Goal: Task Accomplishment & Management: Complete application form

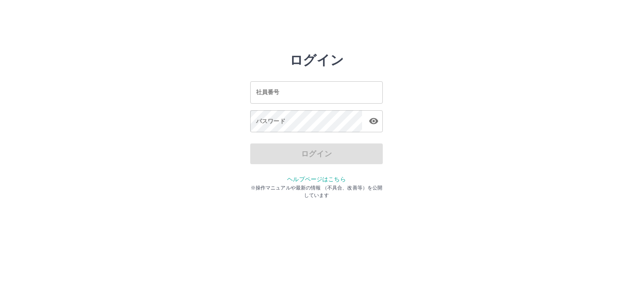
click at [306, 90] on input "社員番号" at bounding box center [316, 92] width 133 height 22
type input "*******"
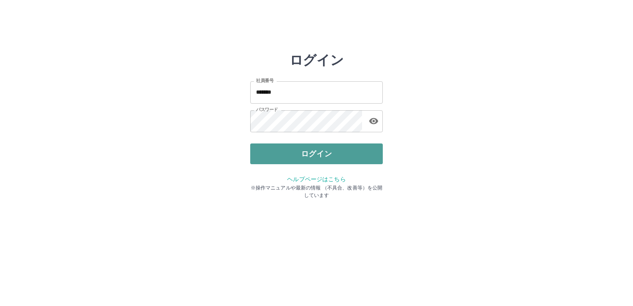
click at [331, 155] on button "ログイン" at bounding box center [316, 153] width 133 height 21
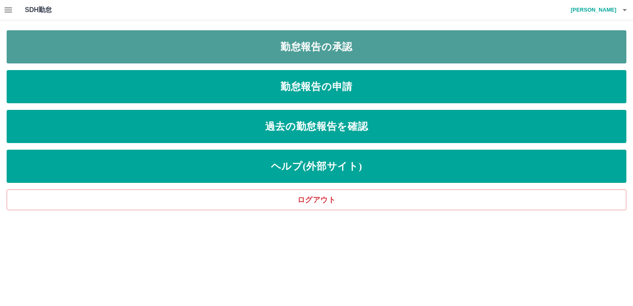
click at [360, 51] on link "勤怠報告の承認" at bounding box center [316, 46] width 619 height 33
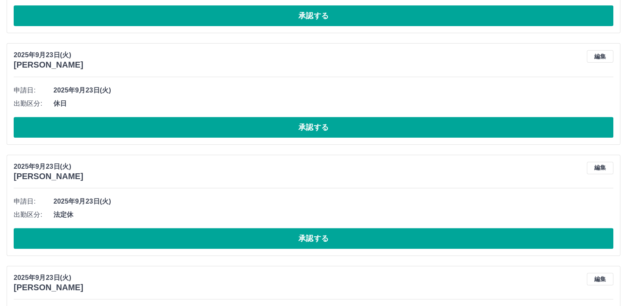
scroll to position [373, 0]
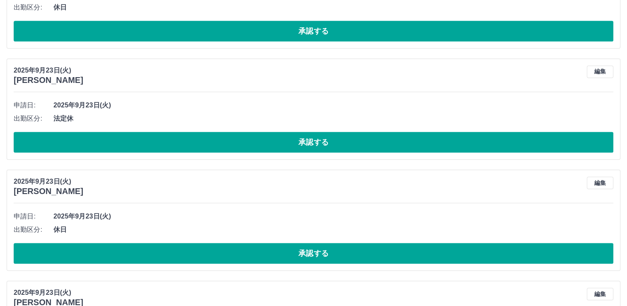
click at [596, 71] on button "編集" at bounding box center [599, 71] width 27 height 12
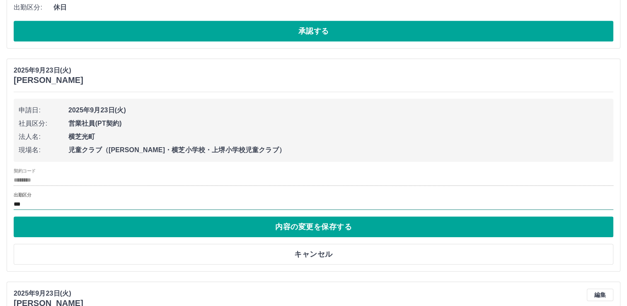
click at [33, 204] on input "***" at bounding box center [313, 204] width 599 height 10
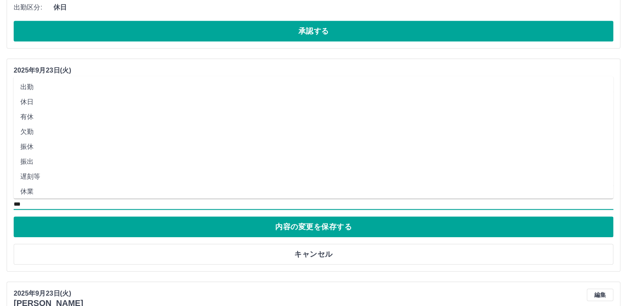
drag, startPoint x: 33, startPoint y: 204, endPoint x: 30, endPoint y: 102, distance: 102.3
click at [30, 102] on li "休日" at bounding box center [313, 101] width 599 height 15
type input "**"
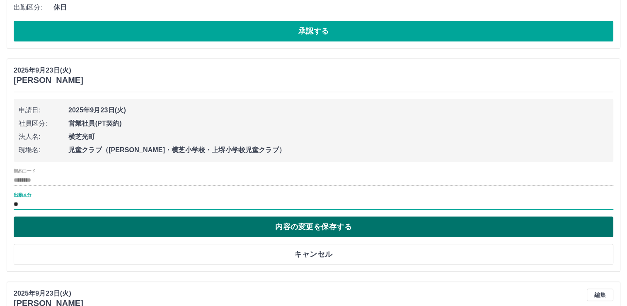
click at [299, 229] on button "内容の変更を保存する" at bounding box center [313, 226] width 599 height 21
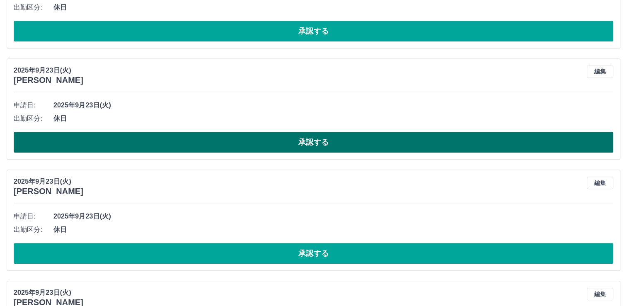
click at [320, 140] on button "承認する" at bounding box center [313, 142] width 599 height 21
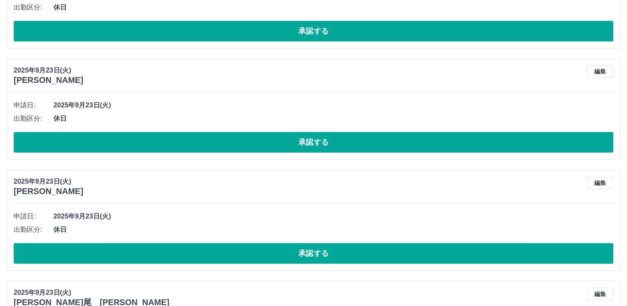
click at [320, 140] on button "承認する" at bounding box center [313, 142] width 599 height 21
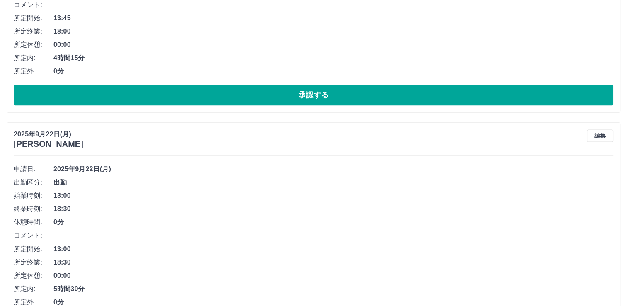
scroll to position [1366, 0]
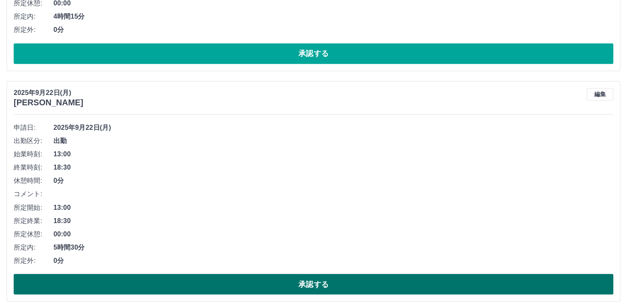
click at [334, 280] on button "承認する" at bounding box center [313, 283] width 599 height 21
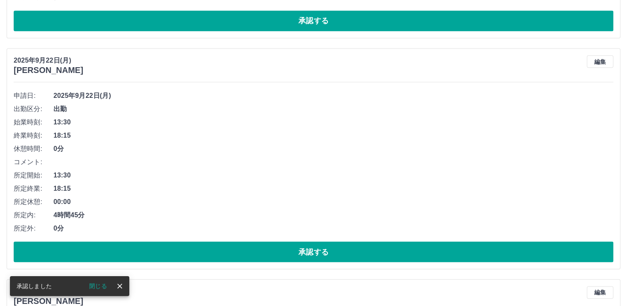
scroll to position [1532, 0]
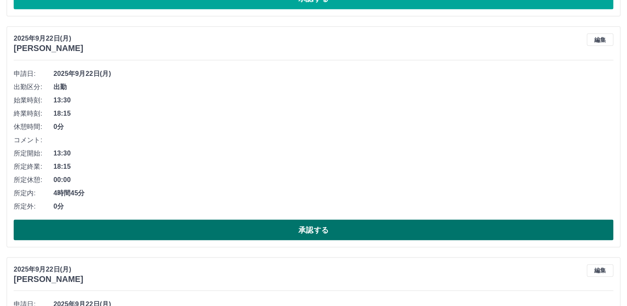
click at [325, 224] on button "承認する" at bounding box center [313, 229] width 599 height 21
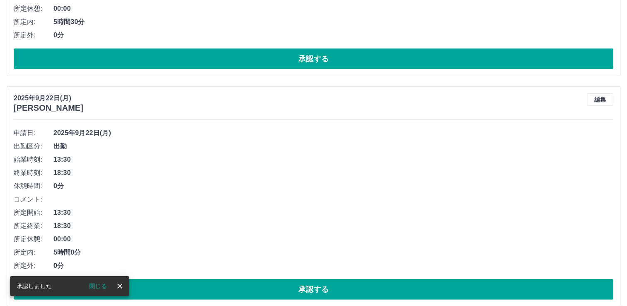
scroll to position [1946, 0]
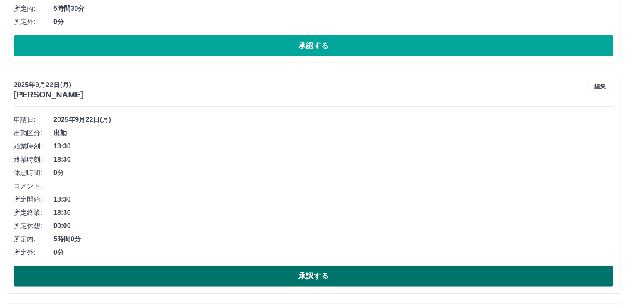
click at [331, 272] on button "承認する" at bounding box center [313, 275] width 599 height 21
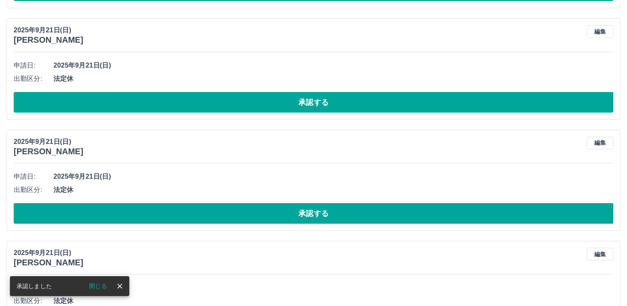
scroll to position [2195, 0]
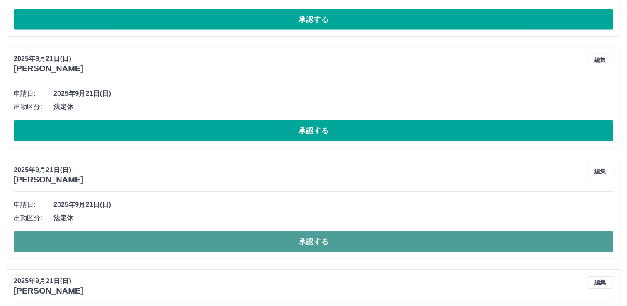
click at [323, 238] on button "承認する" at bounding box center [313, 241] width 599 height 21
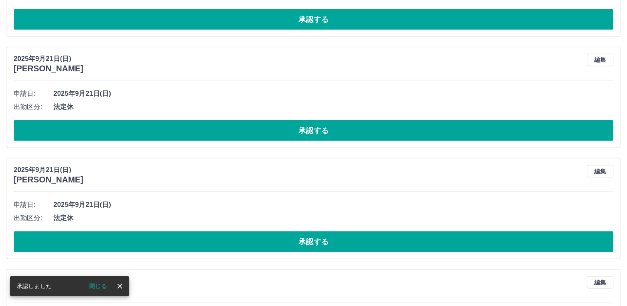
scroll to position [2277, 0]
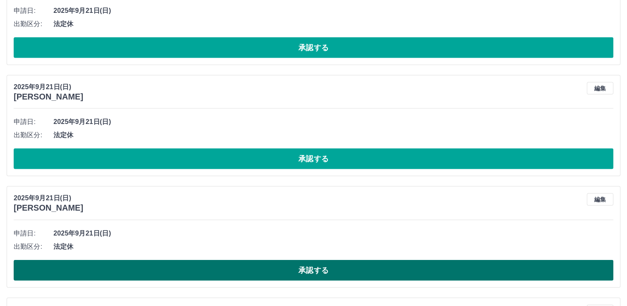
click at [318, 265] on button "承認する" at bounding box center [313, 270] width 599 height 21
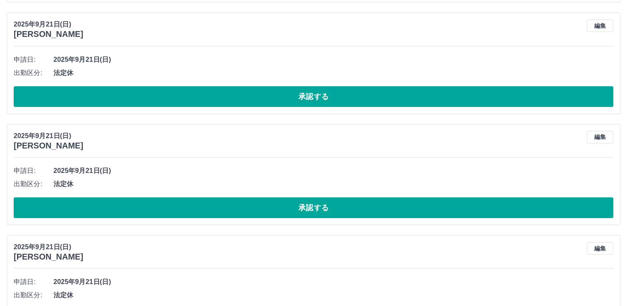
scroll to position [2816, 0]
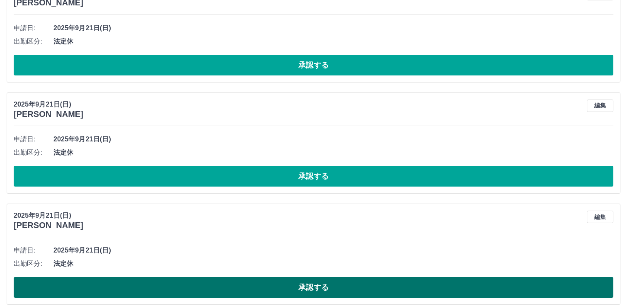
click at [340, 282] on button "承認する" at bounding box center [313, 287] width 599 height 21
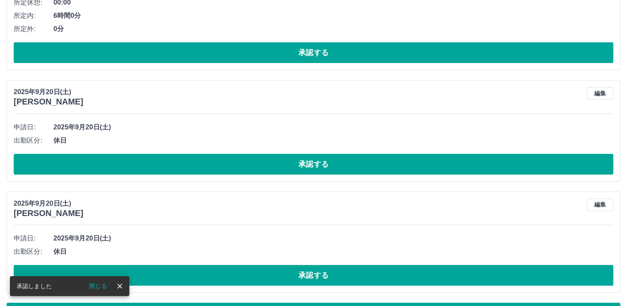
scroll to position [3191, 0]
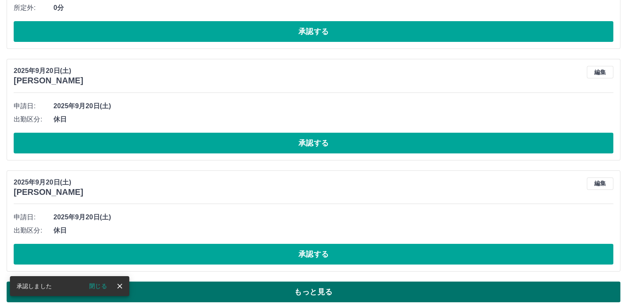
click at [336, 286] on button "もっと見る" at bounding box center [313, 291] width 613 height 21
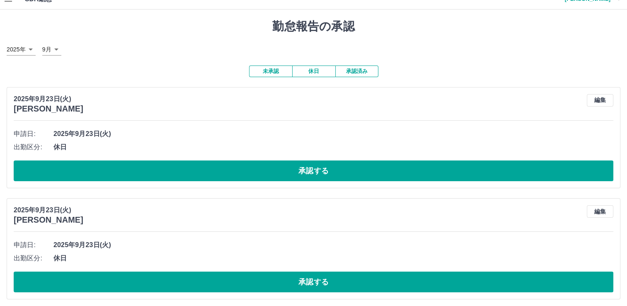
scroll to position [0, 0]
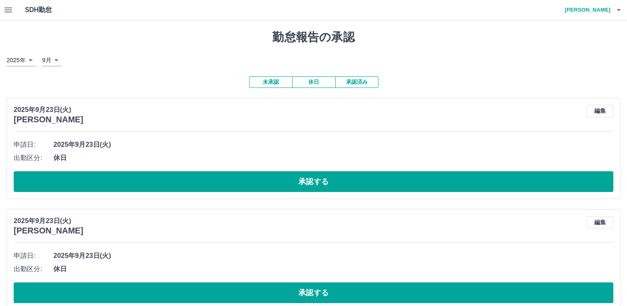
click at [8, 11] on icon "button" at bounding box center [8, 10] width 10 height 10
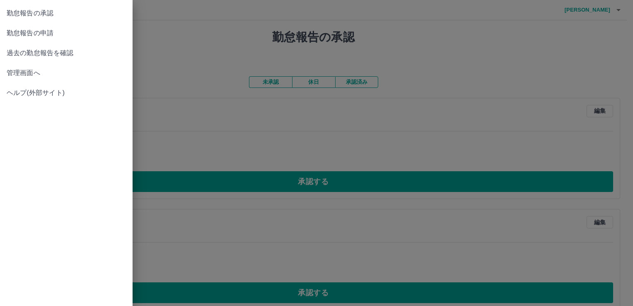
click at [34, 74] on span "管理画面へ" at bounding box center [66, 73] width 119 height 10
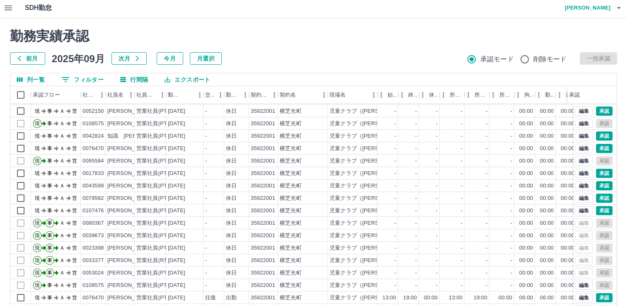
scroll to position [44, 0]
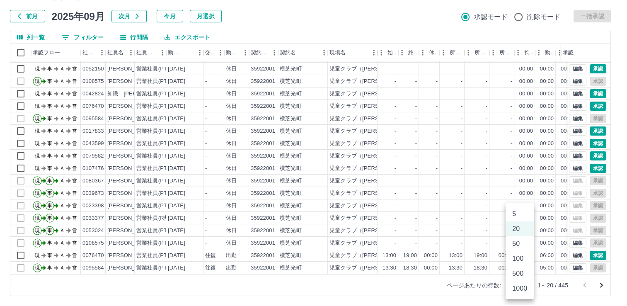
click at [523, 285] on body "SDH勤怠 實川　和子 勤務実績承認 前月 2025年09月 次月 今月 月選択 承認モード 削除モード 一括承認 列一覧 0 フィルター 行間隔 エクスポー…" at bounding box center [313, 131] width 627 height 350
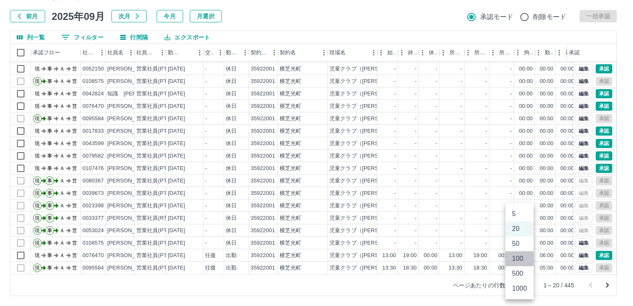
click at [521, 260] on li "100" at bounding box center [519, 258] width 28 height 15
type input "***"
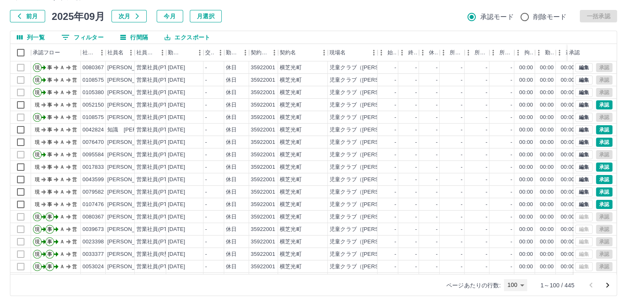
scroll to position [0, 0]
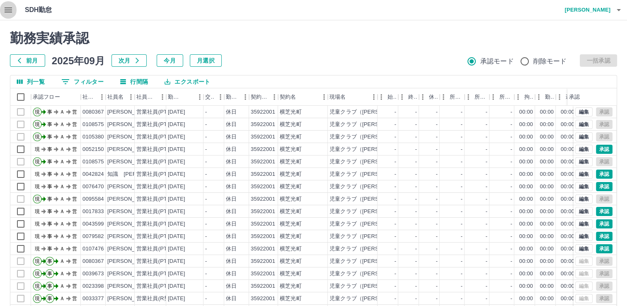
click at [8, 9] on icon "button" at bounding box center [8, 10] width 10 height 10
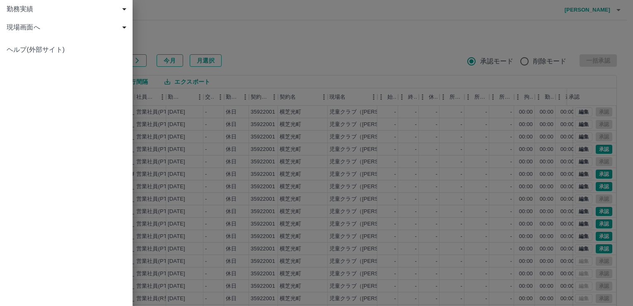
click at [17, 28] on span "現場画面へ" at bounding box center [68, 27] width 123 height 10
click at [31, 48] on span "現場画面へ" at bounding box center [70, 46] width 111 height 10
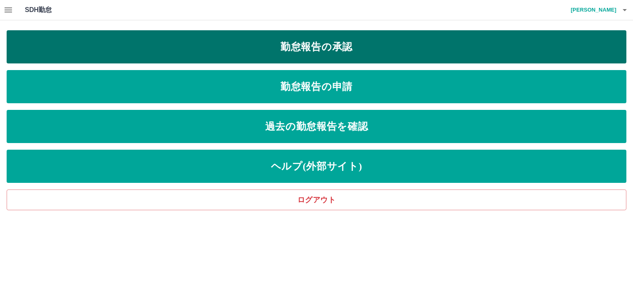
click at [275, 45] on link "勤怠報告の承認" at bounding box center [316, 46] width 619 height 33
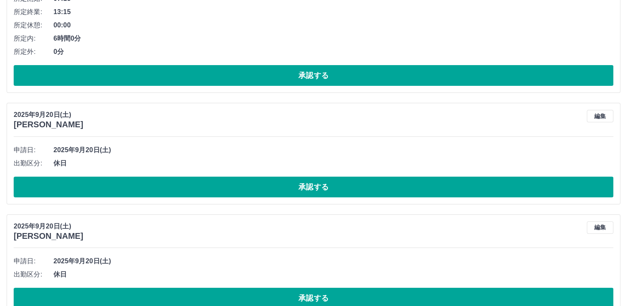
scroll to position [3191, 0]
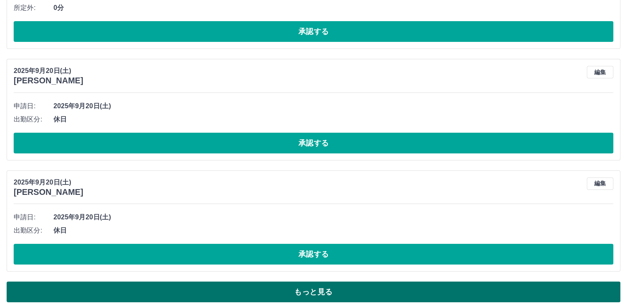
click at [387, 284] on button "もっと見る" at bounding box center [313, 291] width 613 height 21
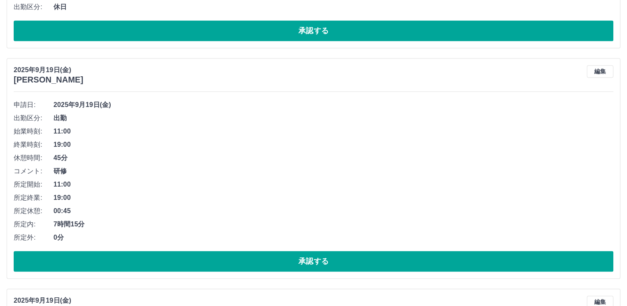
scroll to position [4350, 0]
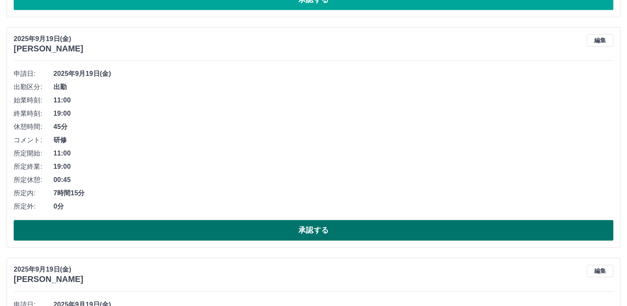
click at [321, 223] on button "承認する" at bounding box center [313, 229] width 599 height 21
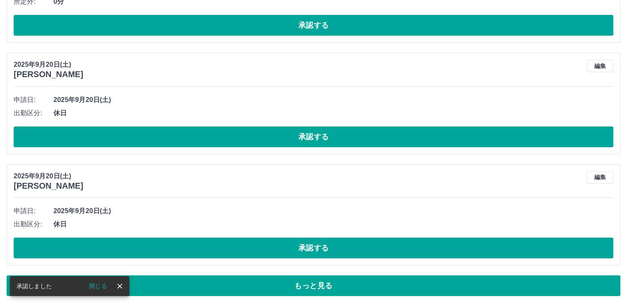
scroll to position [3191, 0]
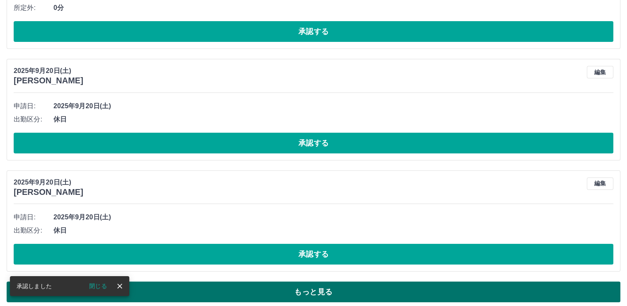
click at [326, 287] on button "もっと見る" at bounding box center [313, 291] width 613 height 21
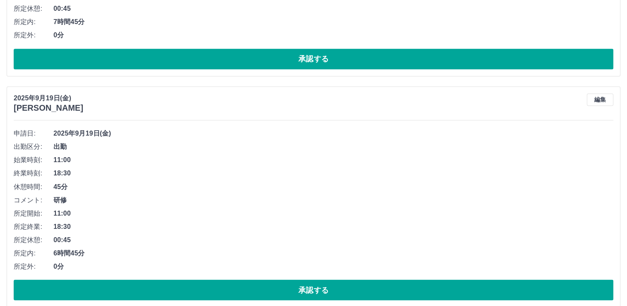
scroll to position [4524, 0]
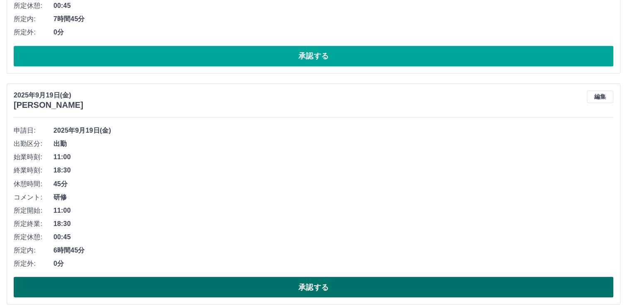
click at [315, 277] on button "承認する" at bounding box center [313, 286] width 599 height 21
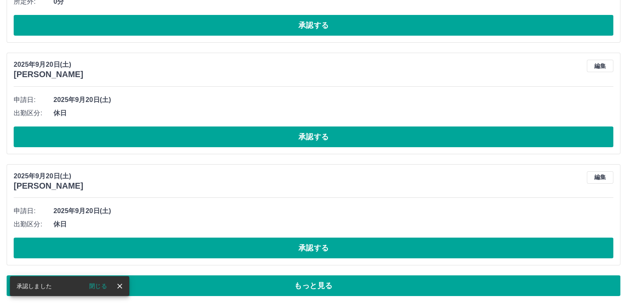
scroll to position [3191, 0]
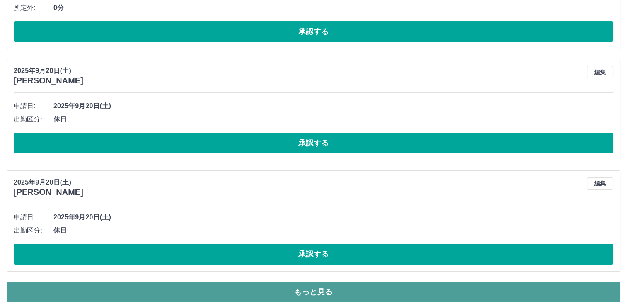
click at [315, 286] on button "もっと見る" at bounding box center [313, 291] width 613 height 21
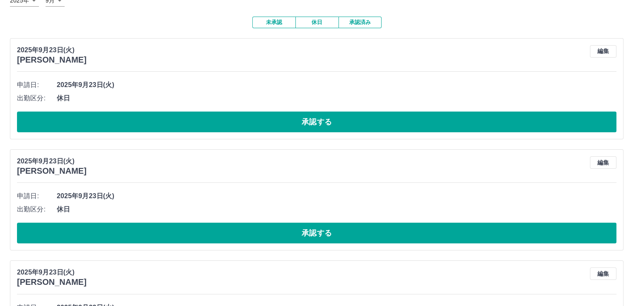
scroll to position [0, 0]
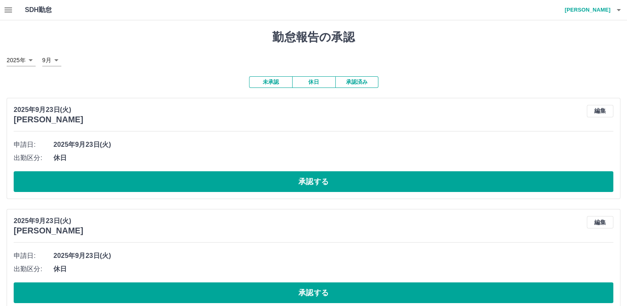
click at [8, 8] on icon "button" at bounding box center [8, 10] width 10 height 10
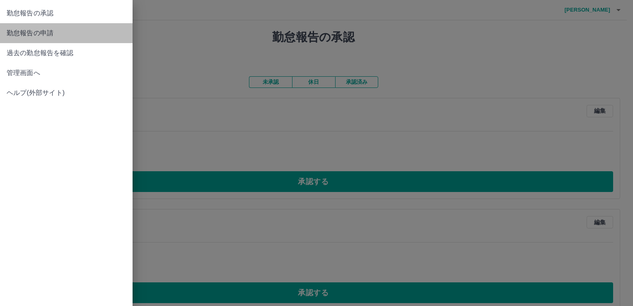
click at [39, 36] on span "勤怠報告の申請" at bounding box center [66, 33] width 119 height 10
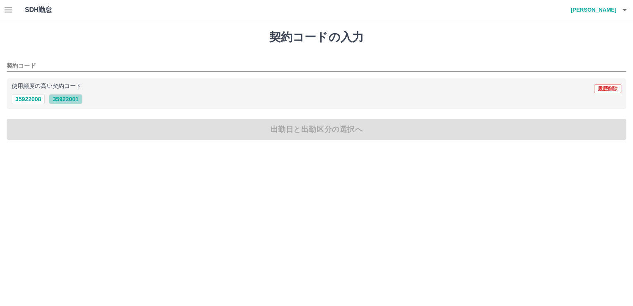
click at [75, 100] on button "35922001" at bounding box center [65, 99] width 33 height 10
type input "********"
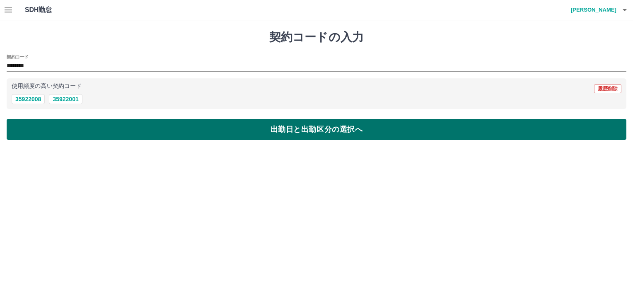
click at [324, 132] on button "出勤日と出勤区分の選択へ" at bounding box center [316, 129] width 619 height 21
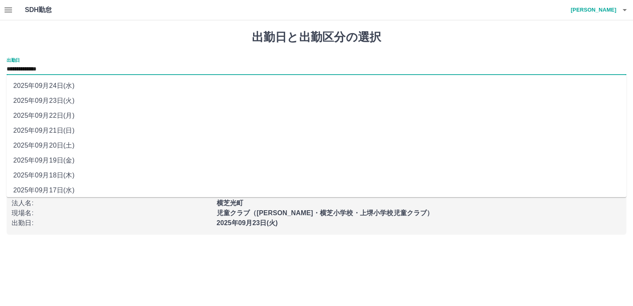
click at [55, 65] on input "**********" at bounding box center [316, 69] width 619 height 10
click at [66, 163] on li "2025年09月19日(金)" at bounding box center [316, 160] width 619 height 15
type input "**********"
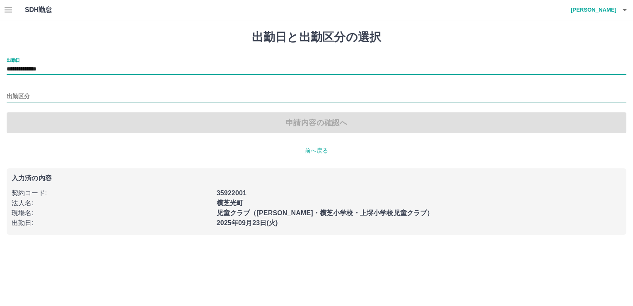
click at [29, 95] on input "出勤区分" at bounding box center [316, 97] width 619 height 10
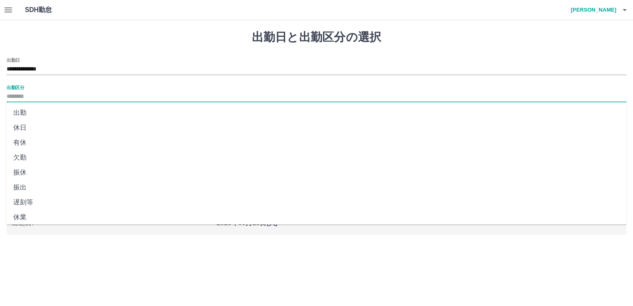
click at [29, 114] on li "出勤" at bounding box center [316, 112] width 619 height 15
type input "**"
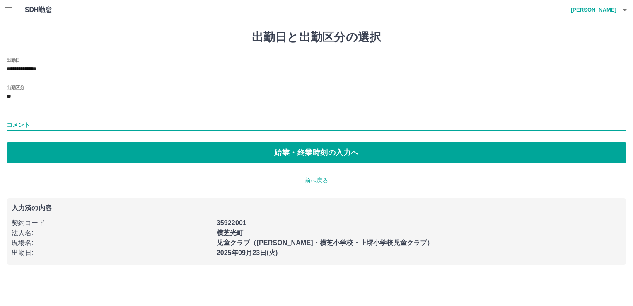
click at [31, 122] on input "コメント" at bounding box center [316, 125] width 619 height 12
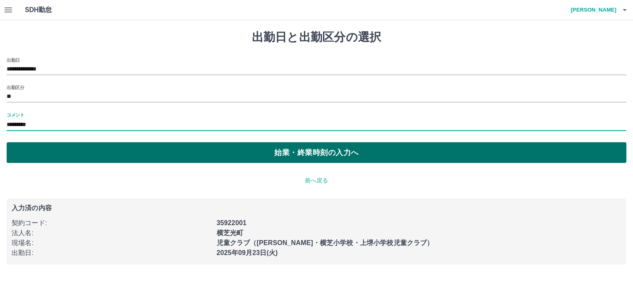
type input "*********"
click at [294, 155] on button "始業・終業時刻の入力へ" at bounding box center [316, 152] width 619 height 21
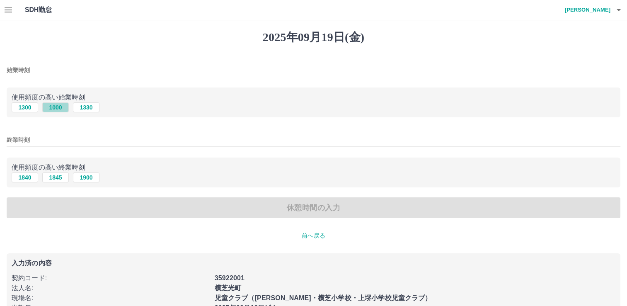
click at [58, 107] on button "1000" at bounding box center [55, 107] width 27 height 10
type input "****"
click at [90, 177] on button "1900" at bounding box center [86, 177] width 27 height 10
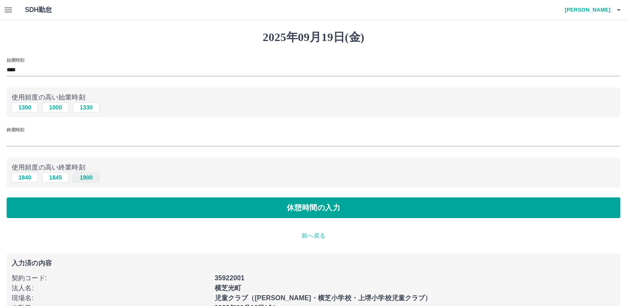
type input "****"
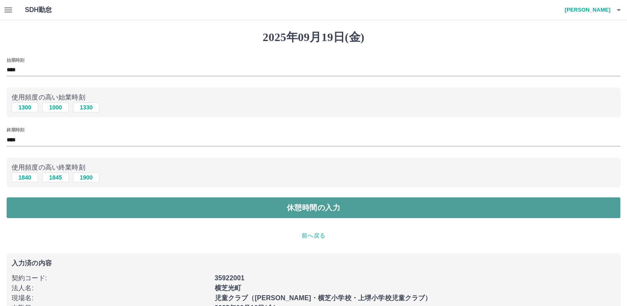
click at [308, 208] on button "休憩時間の入力" at bounding box center [313, 207] width 613 height 21
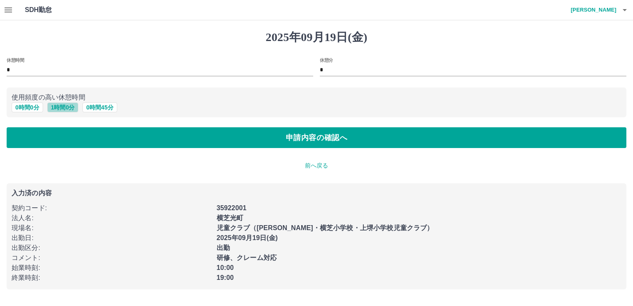
click at [63, 109] on button "1 時間 0 分" at bounding box center [62, 107] width 31 height 10
type input "*"
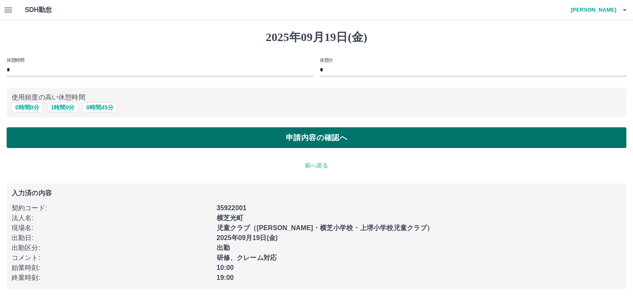
click at [303, 141] on button "申請内容の確認へ" at bounding box center [316, 137] width 619 height 21
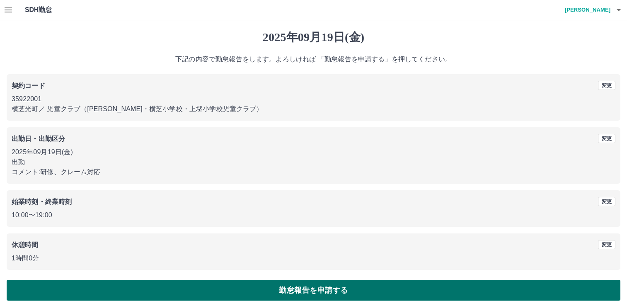
click at [345, 292] on button "勤怠報告を申請する" at bounding box center [313, 290] width 613 height 21
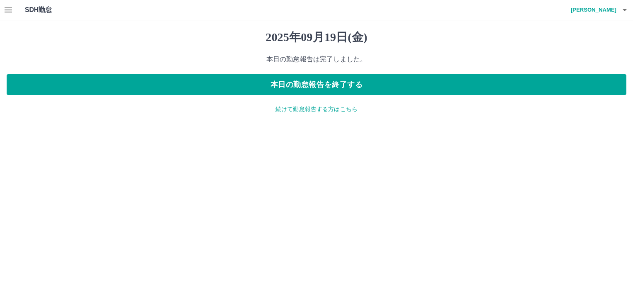
click at [301, 113] on div "2025年09月19日(金) 本日の勤怠報告は完了しました。 本日の勤怠報告を終了する 続けて勤怠報告する方はこちら" at bounding box center [316, 71] width 633 height 103
click at [306, 114] on div "2025年09月19日(金) 本日の勤怠報告は完了しました。 本日の勤怠報告を終了する 続けて勤怠報告する方はこちら" at bounding box center [316, 71] width 633 height 103
click at [325, 110] on p "続けて勤怠報告する方はこちら" at bounding box center [316, 109] width 619 height 9
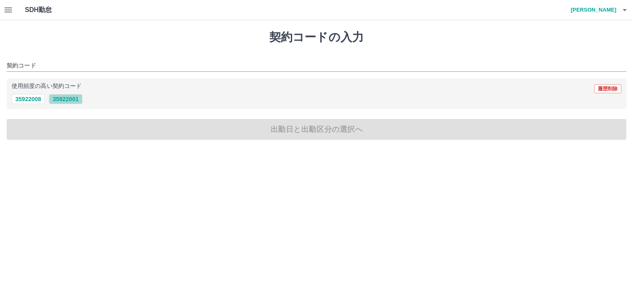
click at [75, 100] on button "35922001" at bounding box center [65, 99] width 33 height 10
type input "********"
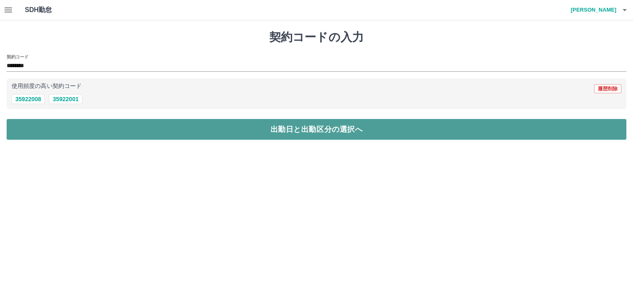
click at [301, 128] on button "出勤日と出勤区分の選択へ" at bounding box center [316, 129] width 619 height 21
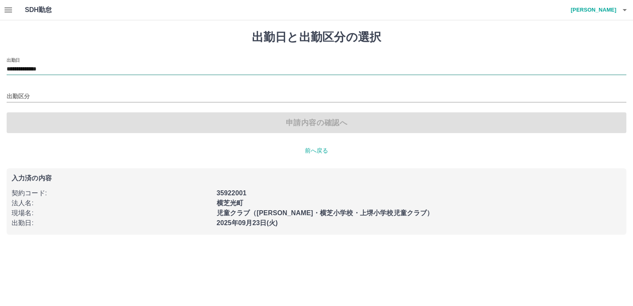
click at [52, 67] on input "**********" at bounding box center [316, 69] width 619 height 10
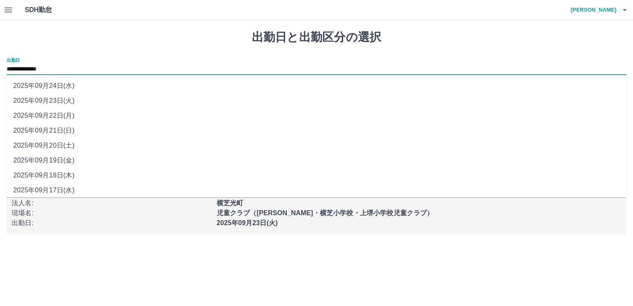
click at [67, 148] on li "2025年09月20日(土)" at bounding box center [316, 145] width 619 height 15
type input "**********"
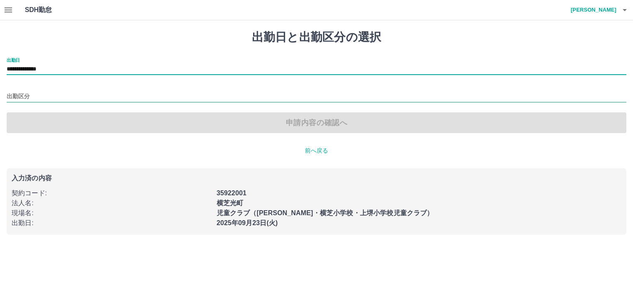
click at [30, 93] on input "出勤区分" at bounding box center [316, 97] width 619 height 10
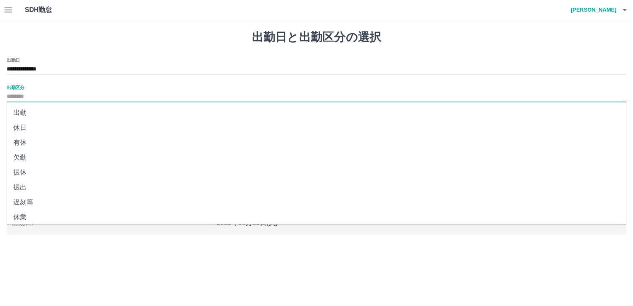
click at [34, 145] on li "有休" at bounding box center [316, 142] width 619 height 15
type input "**"
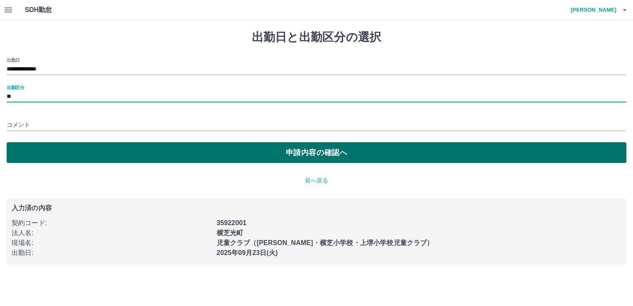
click at [303, 153] on button "申請内容の確認へ" at bounding box center [316, 152] width 619 height 21
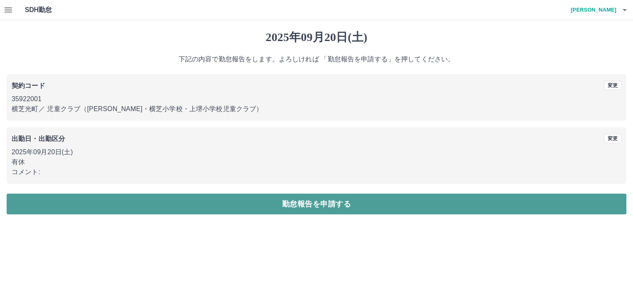
click at [321, 203] on button "勤怠報告を申請する" at bounding box center [316, 203] width 619 height 21
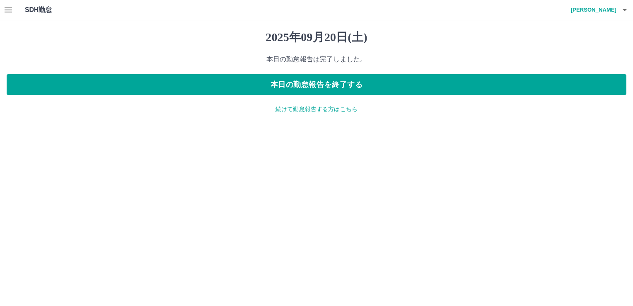
click at [300, 110] on p "続けて勤怠報告する方はこちら" at bounding box center [316, 109] width 619 height 9
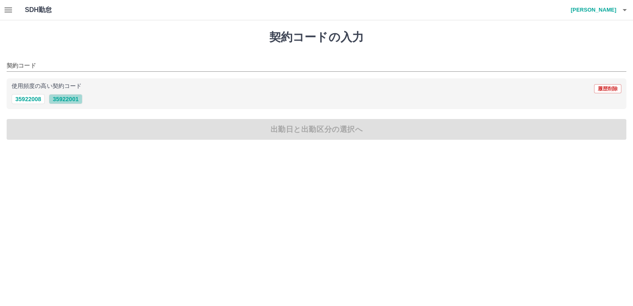
click at [70, 99] on button "35922001" at bounding box center [65, 99] width 33 height 10
type input "********"
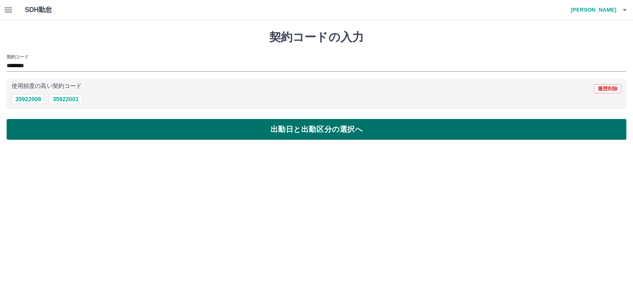
click at [263, 134] on button "出勤日と出勤区分の選択へ" at bounding box center [316, 129] width 619 height 21
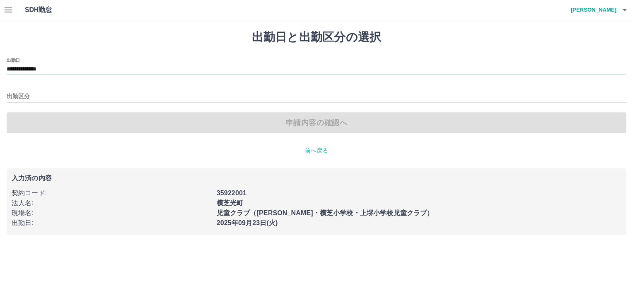
click at [54, 69] on input "**********" at bounding box center [316, 69] width 619 height 10
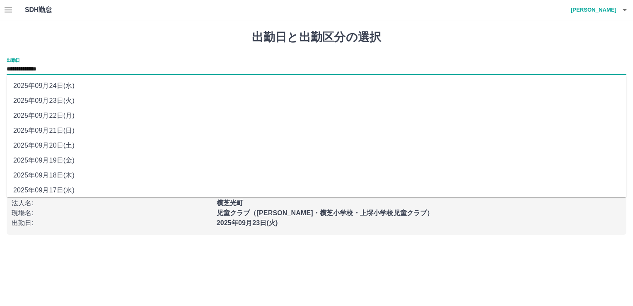
drag, startPoint x: 54, startPoint y: 69, endPoint x: 67, endPoint y: 133, distance: 65.9
click at [67, 133] on li "2025年09月21日(日)" at bounding box center [316, 130] width 619 height 15
type input "**********"
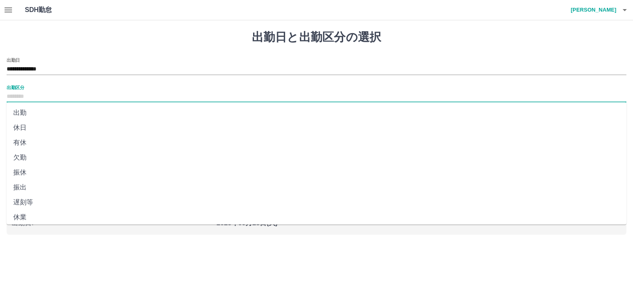
click at [37, 95] on input "出勤区分" at bounding box center [316, 97] width 619 height 10
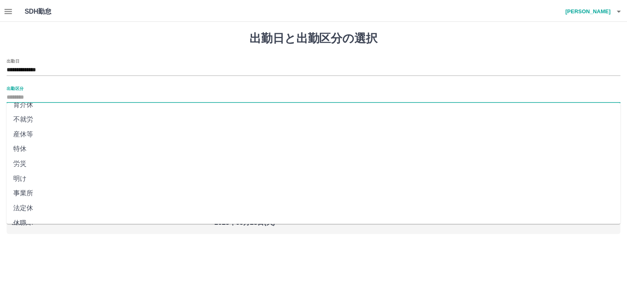
scroll to position [152, 0]
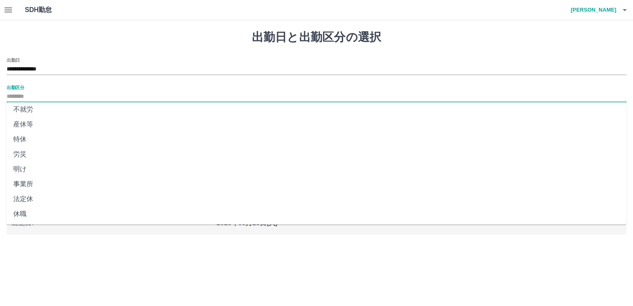
click at [38, 197] on li "法定休" at bounding box center [316, 198] width 619 height 15
type input "***"
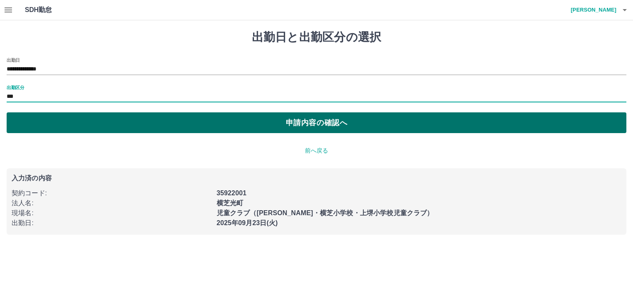
click at [303, 126] on button "申請内容の確認へ" at bounding box center [316, 122] width 619 height 21
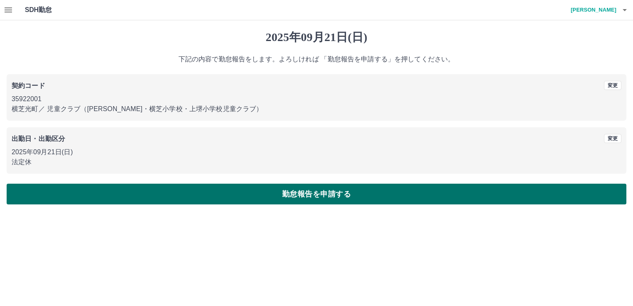
click at [324, 195] on button "勤怠報告を申請する" at bounding box center [316, 193] width 619 height 21
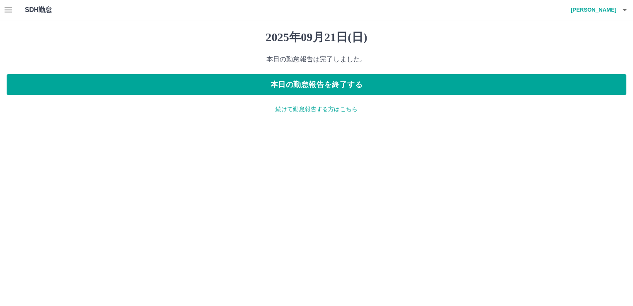
click at [311, 108] on p "続けて勤怠報告する方はこちら" at bounding box center [316, 109] width 619 height 9
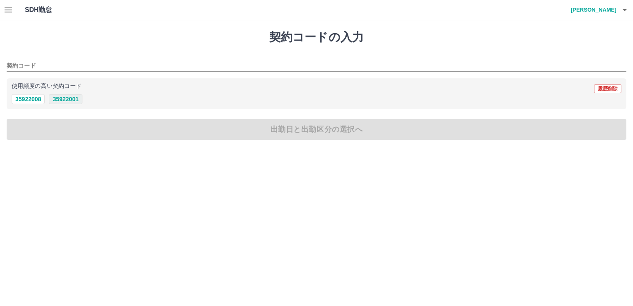
click at [75, 99] on button "35922001" at bounding box center [65, 99] width 33 height 10
type input "********"
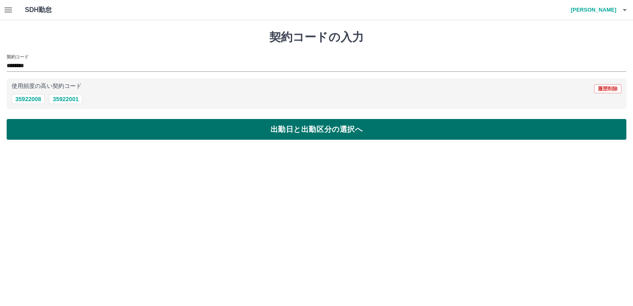
click at [270, 132] on button "出勤日と出勤区分の選択へ" at bounding box center [316, 129] width 619 height 21
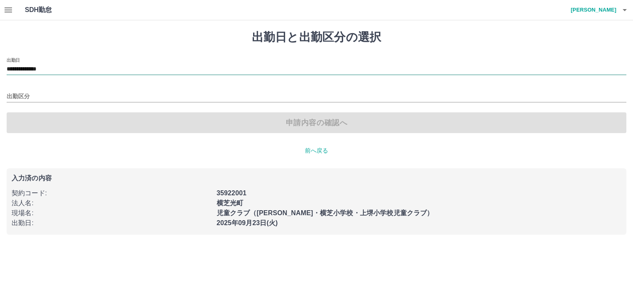
click at [45, 68] on input "**********" at bounding box center [316, 69] width 619 height 10
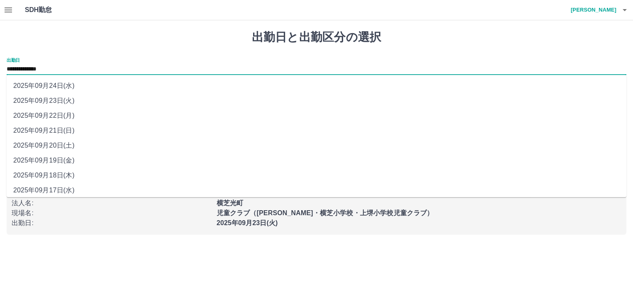
drag, startPoint x: 45, startPoint y: 68, endPoint x: 59, endPoint y: 115, distance: 49.0
click at [59, 115] on li "2025年09月22日(月)" at bounding box center [316, 115] width 619 height 15
type input "**********"
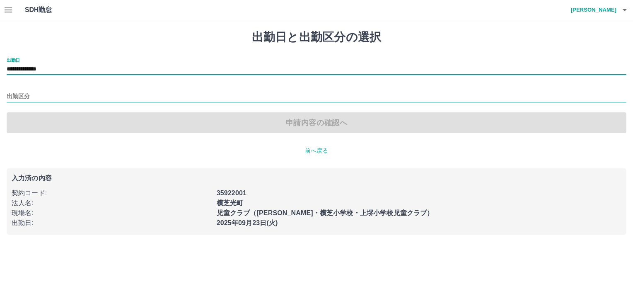
click at [26, 94] on input "出勤区分" at bounding box center [316, 97] width 619 height 10
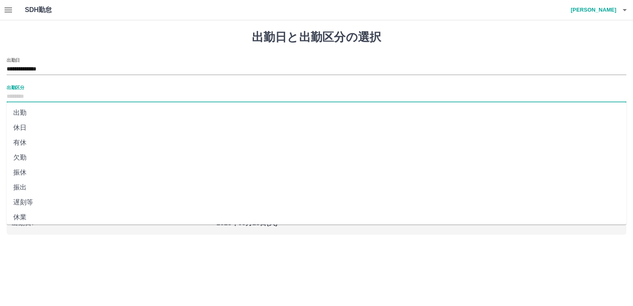
click at [34, 143] on li "有休" at bounding box center [316, 142] width 619 height 15
type input "**"
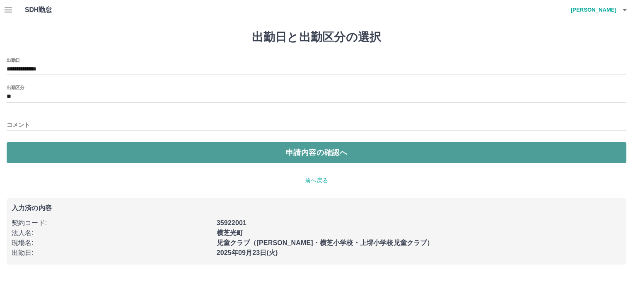
click at [329, 153] on button "申請内容の確認へ" at bounding box center [316, 152] width 619 height 21
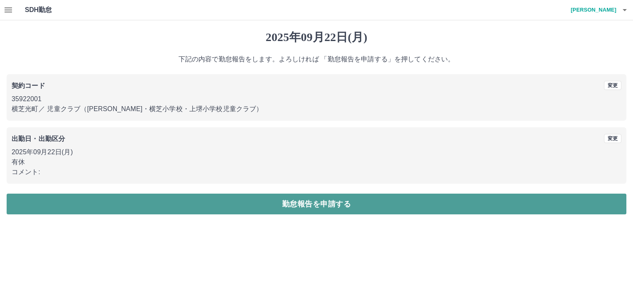
click at [323, 207] on button "勤怠報告を申請する" at bounding box center [316, 203] width 619 height 21
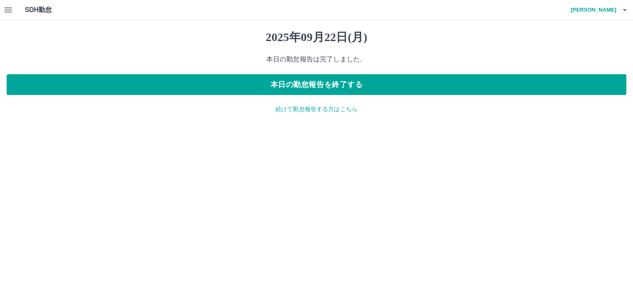
click at [335, 106] on p "続けて勤怠報告する方はこちら" at bounding box center [316, 109] width 619 height 9
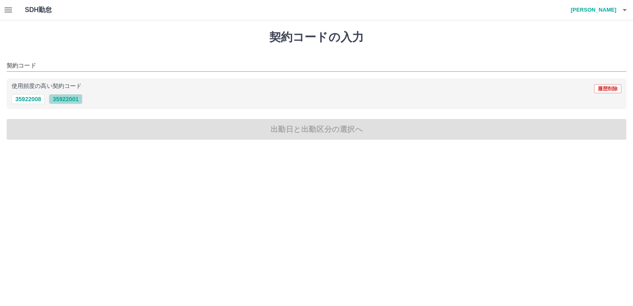
click at [74, 98] on button "35922001" at bounding box center [65, 99] width 33 height 10
type input "********"
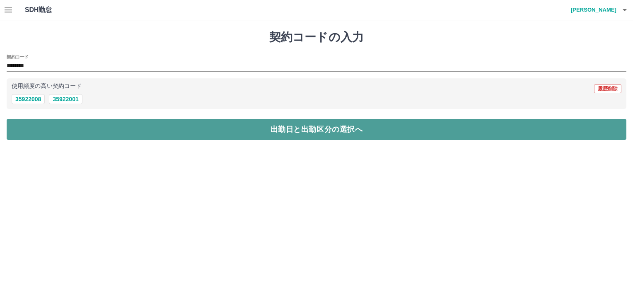
click at [292, 127] on button "出勤日と出勤区分の選択へ" at bounding box center [316, 129] width 619 height 21
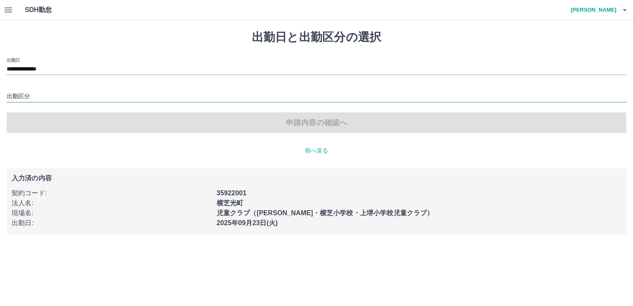
click at [24, 94] on input "出勤区分" at bounding box center [316, 97] width 619 height 10
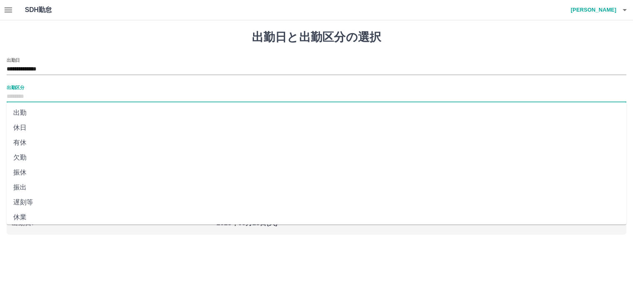
click at [30, 128] on li "休日" at bounding box center [316, 127] width 619 height 15
type input "**"
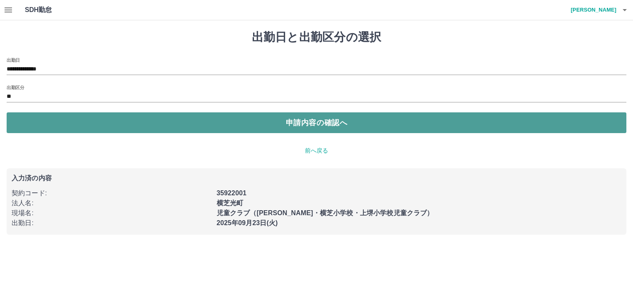
click at [350, 125] on button "申請内容の確認へ" at bounding box center [316, 122] width 619 height 21
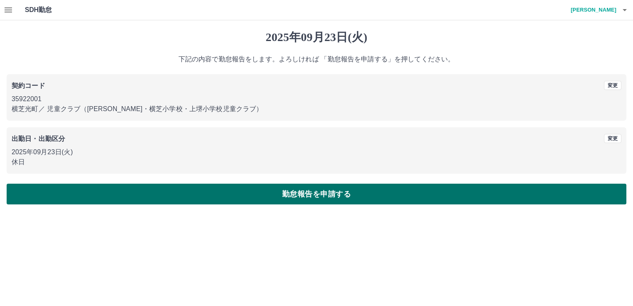
click at [348, 195] on button "勤怠報告を申請する" at bounding box center [316, 193] width 619 height 21
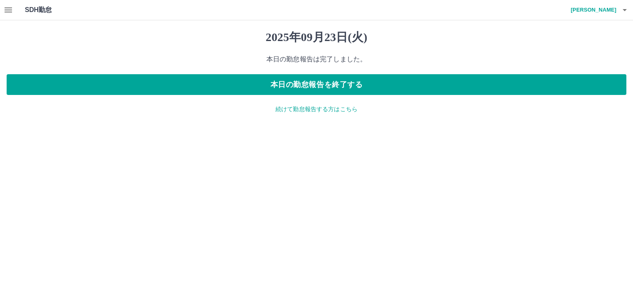
click at [10, 10] on icon "button" at bounding box center [8, 9] width 7 height 5
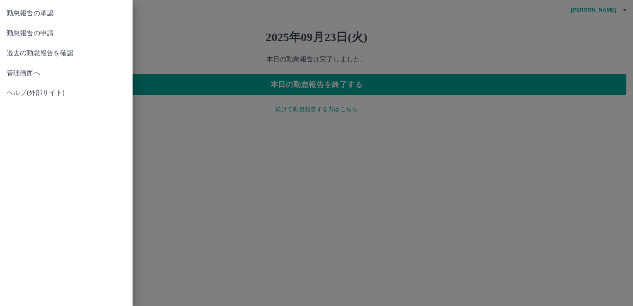
click at [70, 16] on span "勤怠報告の承認" at bounding box center [66, 13] width 119 height 10
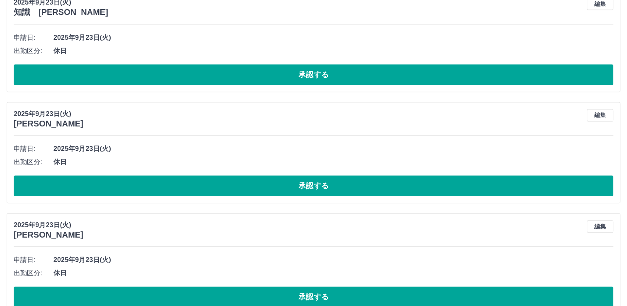
scroll to position [704, 0]
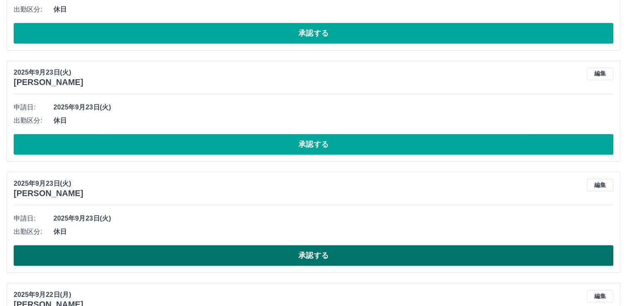
click at [312, 254] on button "承認する" at bounding box center [313, 255] width 599 height 21
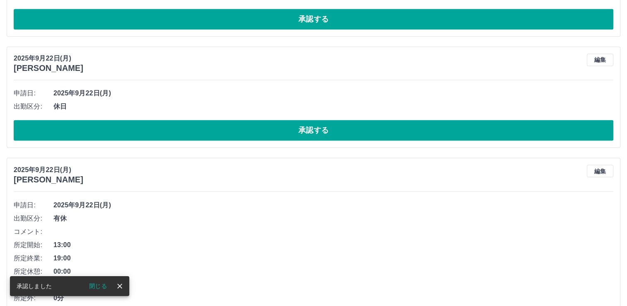
scroll to position [1449, 0]
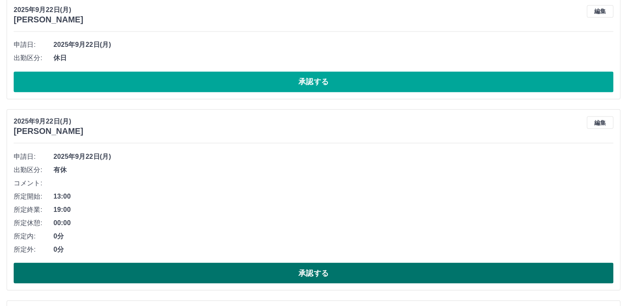
click at [319, 270] on button "承認する" at bounding box center [313, 272] width 599 height 21
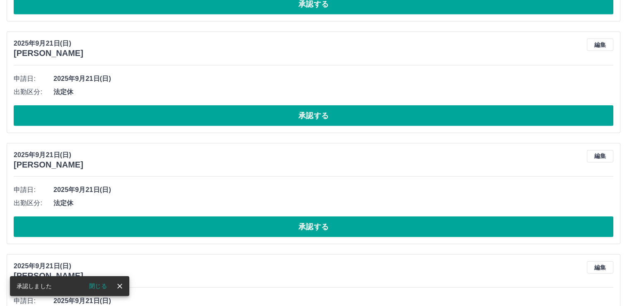
scroll to position [2153, 0]
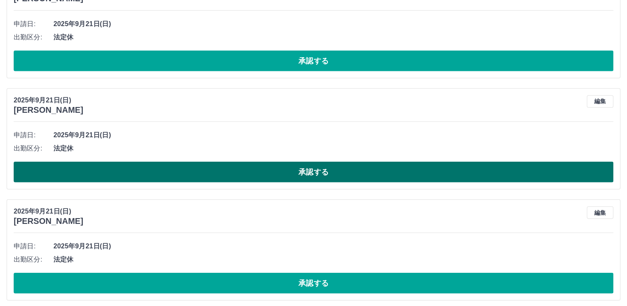
click at [328, 169] on button "承認する" at bounding box center [313, 171] width 599 height 21
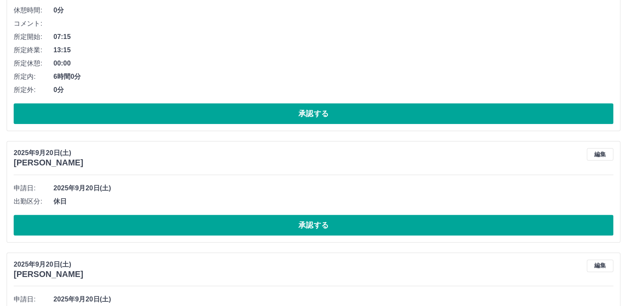
scroll to position [3642, 0]
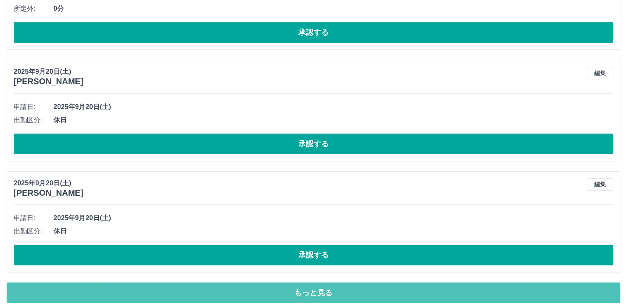
click at [333, 283] on button "もっと見る" at bounding box center [313, 292] width 613 height 21
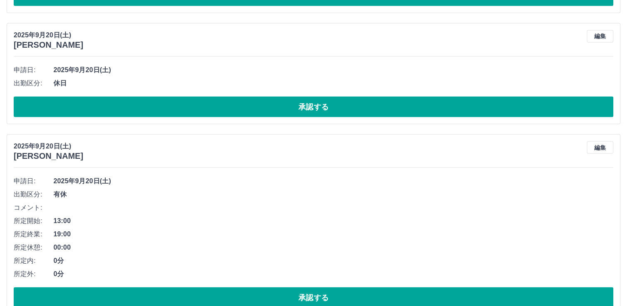
scroll to position [4719, 0]
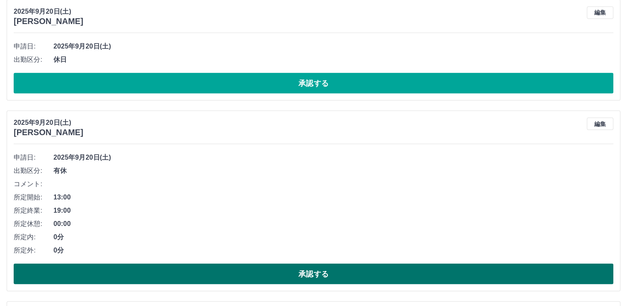
click at [335, 268] on button "承認する" at bounding box center [313, 273] width 599 height 21
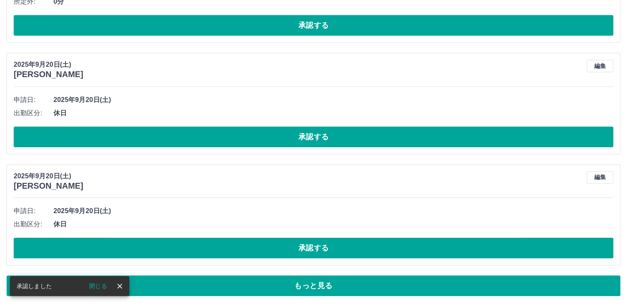
scroll to position [3642, 0]
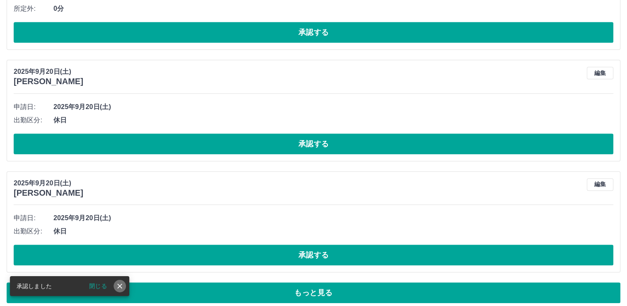
click at [114, 286] on button "close" at bounding box center [119, 286] width 12 height 12
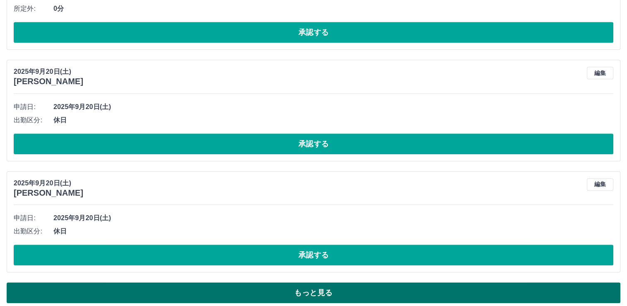
click at [350, 286] on button "もっと見る" at bounding box center [313, 292] width 613 height 21
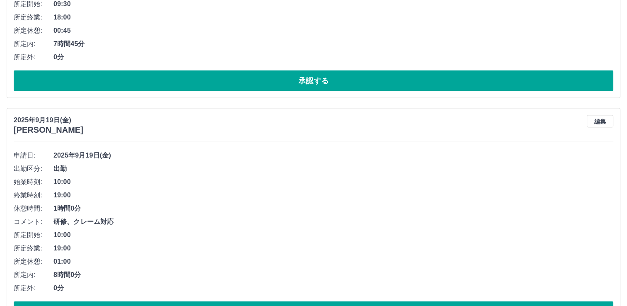
scroll to position [4967, 0]
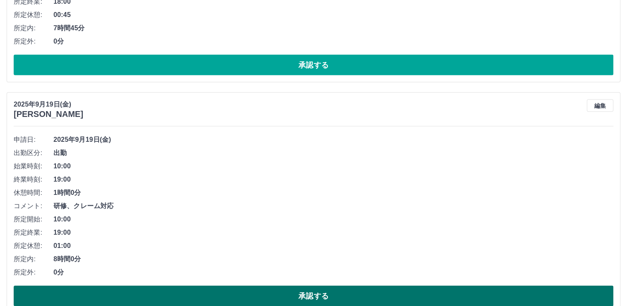
click at [338, 287] on button "承認する" at bounding box center [313, 295] width 599 height 21
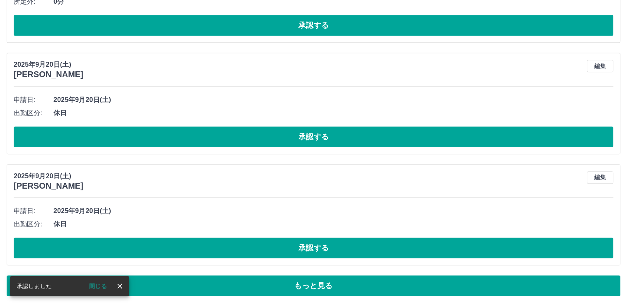
scroll to position [3642, 0]
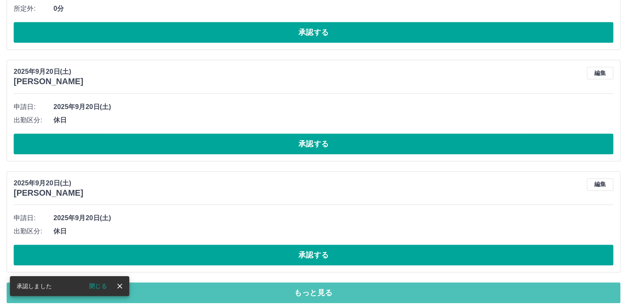
click at [319, 286] on button "もっと見る" at bounding box center [313, 292] width 613 height 21
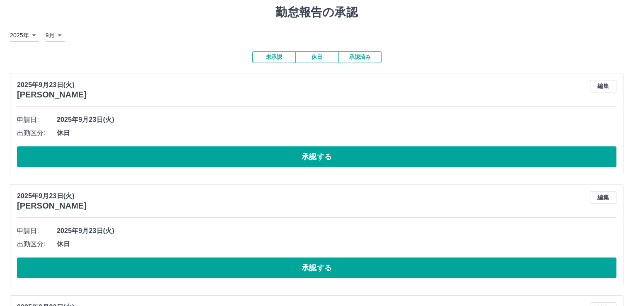
scroll to position [0, 0]
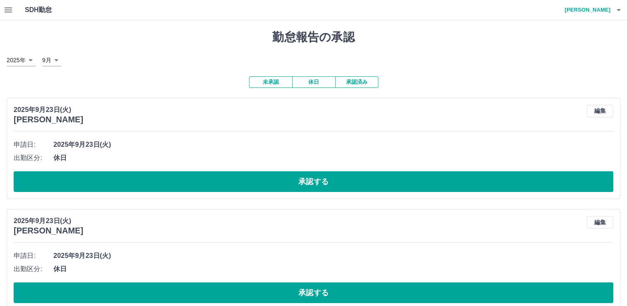
click at [617, 11] on icon "button" at bounding box center [618, 10] width 10 height 10
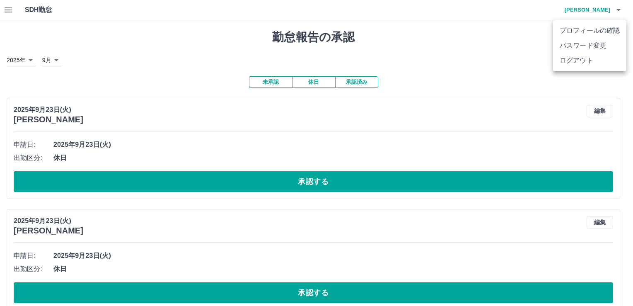
click at [598, 65] on li "ログアウト" at bounding box center [589, 60] width 73 height 15
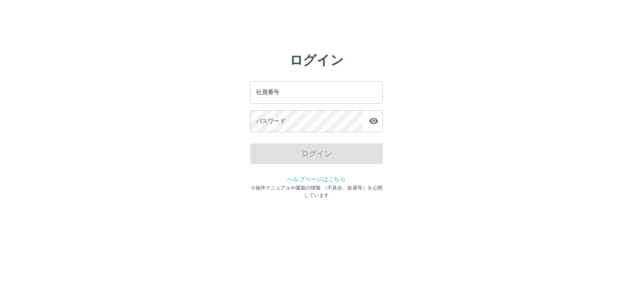
click at [328, 87] on input "社員番号" at bounding box center [316, 92] width 133 height 22
type input "*******"
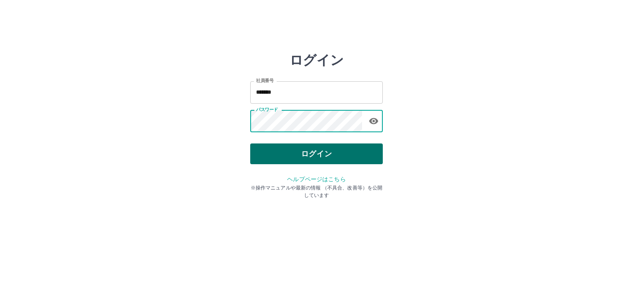
click at [307, 152] on button "ログイン" at bounding box center [316, 153] width 133 height 21
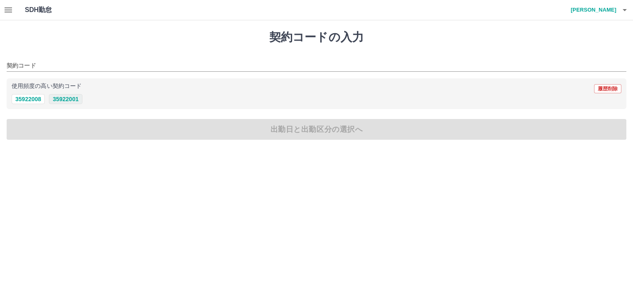
click at [70, 99] on button "35922001" at bounding box center [65, 99] width 33 height 10
type input "********"
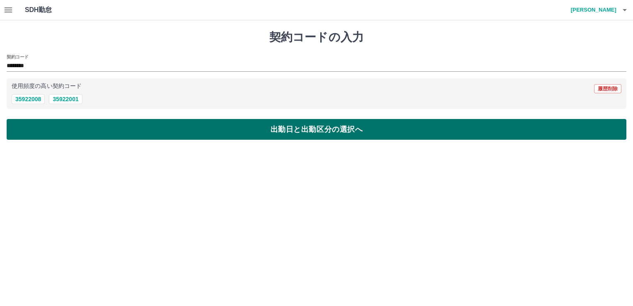
click at [338, 130] on button "出勤日と出勤区分の選択へ" at bounding box center [316, 129] width 619 height 21
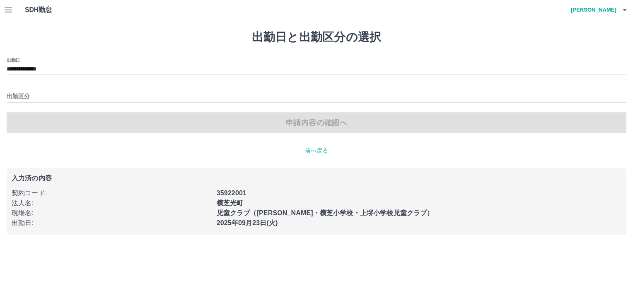
click at [56, 63] on div "**********" at bounding box center [316, 66] width 619 height 17
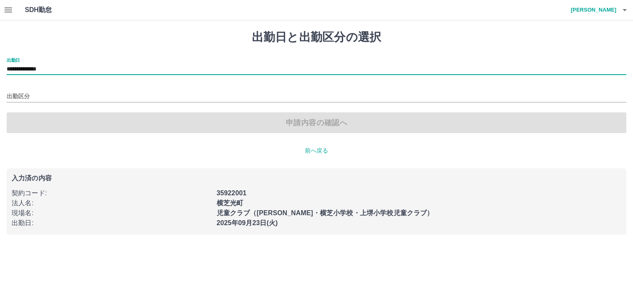
drag, startPoint x: 56, startPoint y: 63, endPoint x: 44, endPoint y: 68, distance: 13.4
click at [44, 68] on input "**********" at bounding box center [316, 69] width 619 height 10
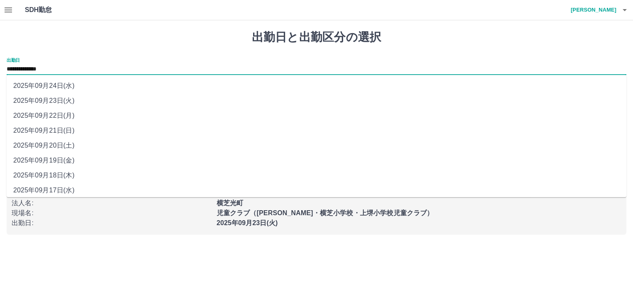
click at [60, 161] on li "2025年09月19日(金)" at bounding box center [316, 160] width 619 height 15
type input "**********"
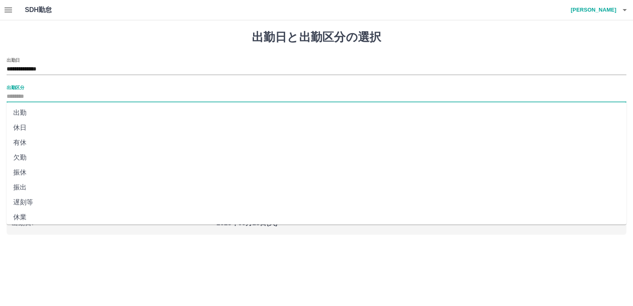
click at [29, 94] on input "出勤区分" at bounding box center [316, 97] width 619 height 10
click at [29, 113] on li "出勤" at bounding box center [316, 112] width 619 height 15
type input "**"
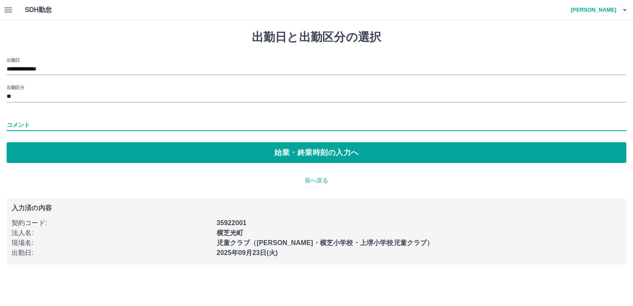
click at [35, 127] on input "コメント" at bounding box center [316, 125] width 619 height 12
click at [68, 123] on input "*********" at bounding box center [316, 125] width 619 height 12
type input "**"
click at [230, 186] on div "**********" at bounding box center [316, 147] width 633 height 254
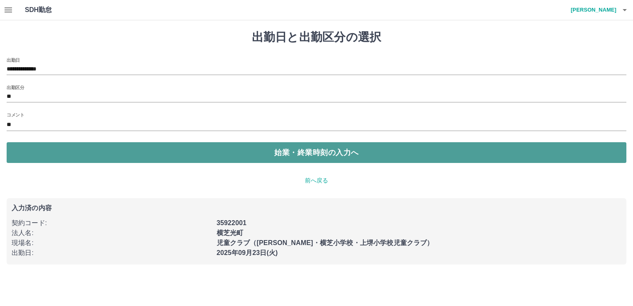
click at [310, 152] on button "始業・終業時刻の入力へ" at bounding box center [316, 152] width 619 height 21
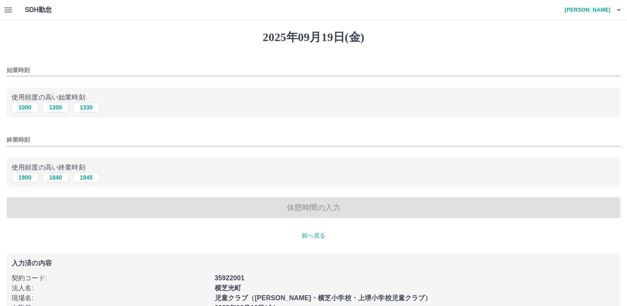
click at [46, 66] on input "始業時刻" at bounding box center [313, 70] width 613 height 12
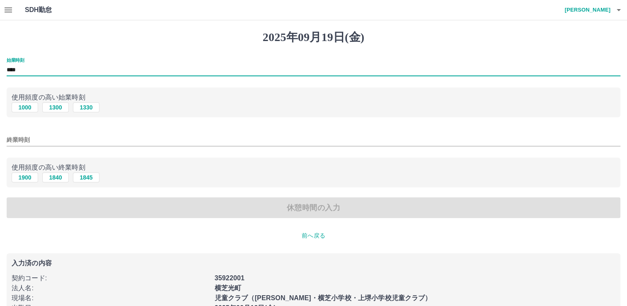
type input "****"
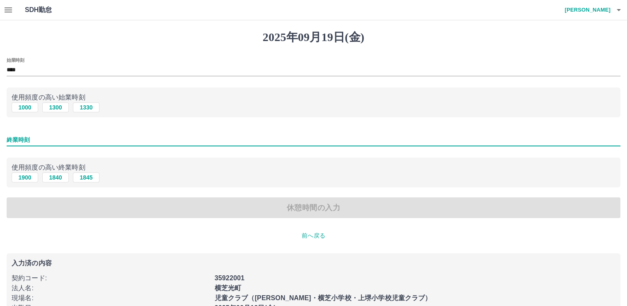
click at [39, 141] on input "終業時刻" at bounding box center [313, 140] width 613 height 12
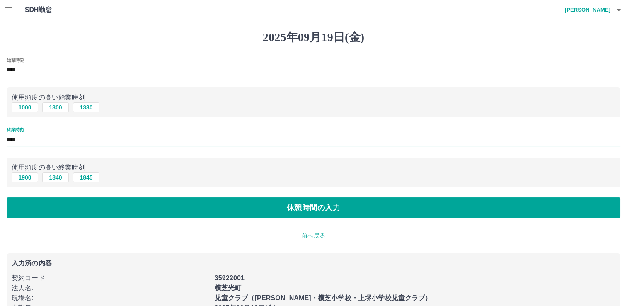
type input "****"
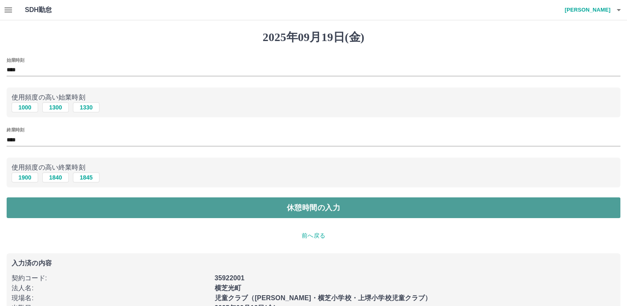
click at [288, 207] on button "休憩時間の入力" at bounding box center [313, 207] width 613 height 21
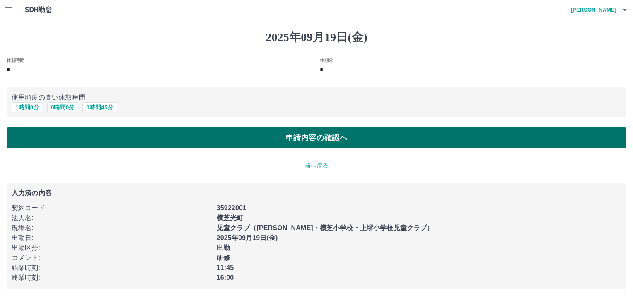
click at [338, 140] on button "申請内容の確認へ" at bounding box center [316, 137] width 619 height 21
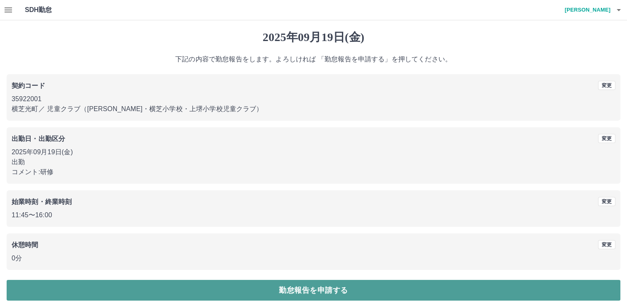
click at [351, 292] on button "勤怠報告を申請する" at bounding box center [313, 290] width 613 height 21
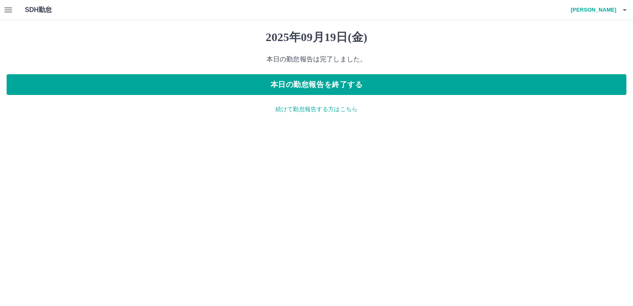
click at [7, 11] on icon "button" at bounding box center [8, 10] width 10 height 10
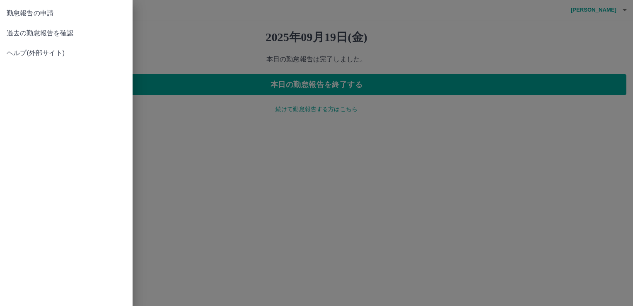
click at [50, 34] on span "過去の勤怠報告を確認" at bounding box center [66, 33] width 119 height 10
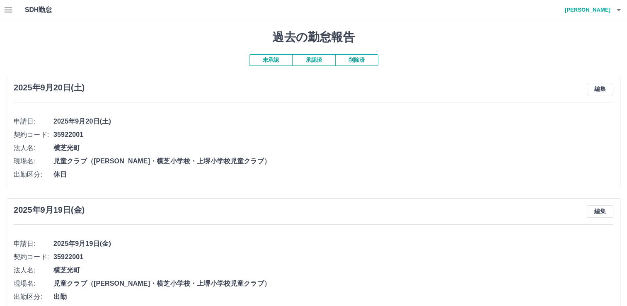
click at [321, 62] on button "承認済" at bounding box center [313, 60] width 43 height 12
click at [616, 10] on icon "button" at bounding box center [618, 10] width 10 height 10
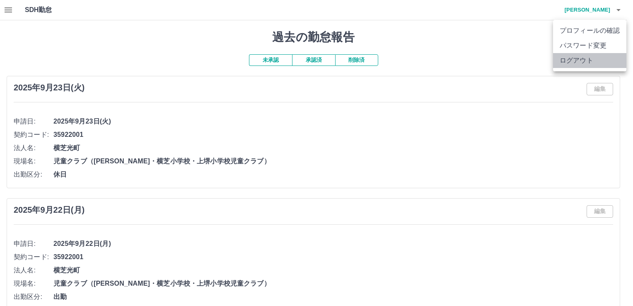
click at [585, 63] on li "ログアウト" at bounding box center [589, 60] width 73 height 15
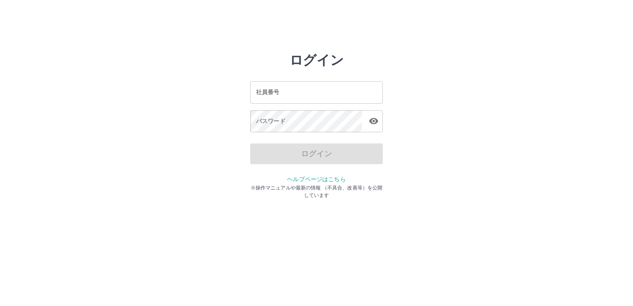
click at [341, 101] on input "社員番号" at bounding box center [316, 92] width 133 height 22
type input "*******"
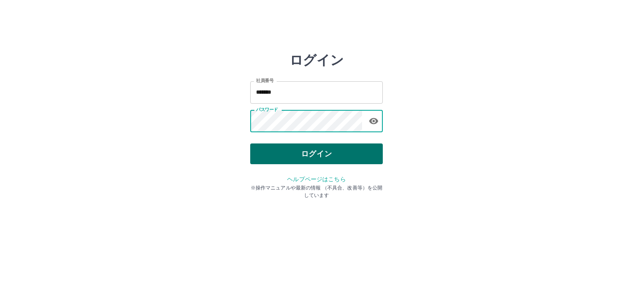
click at [325, 156] on button "ログイン" at bounding box center [316, 153] width 133 height 21
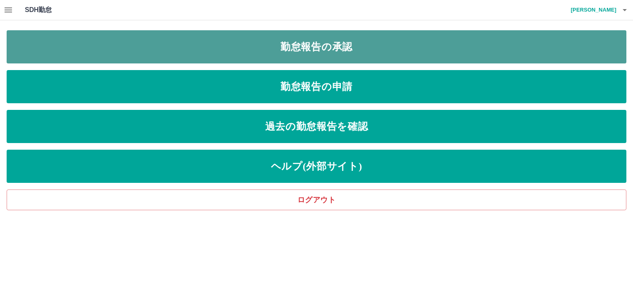
click at [335, 55] on link "勤怠報告の承認" at bounding box center [316, 46] width 619 height 33
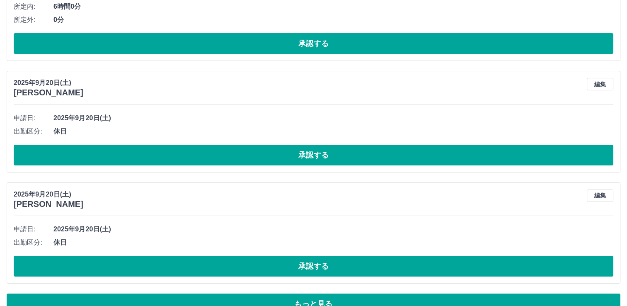
scroll to position [3191, 0]
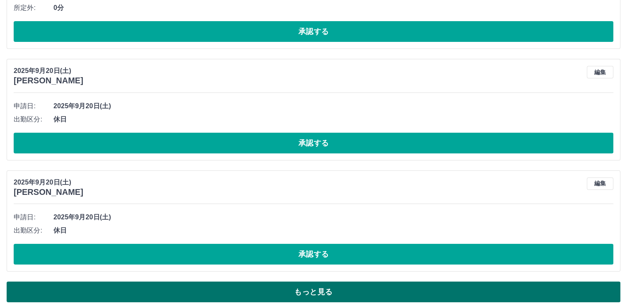
click at [318, 284] on button "もっと見る" at bounding box center [313, 291] width 613 height 21
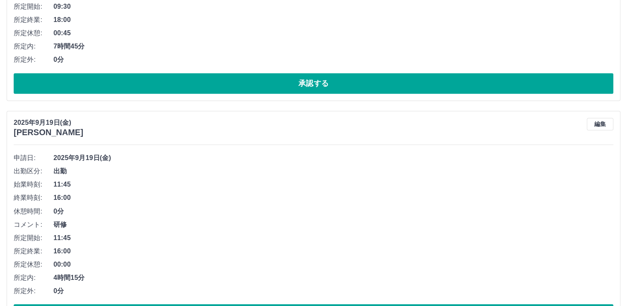
scroll to position [4524, 0]
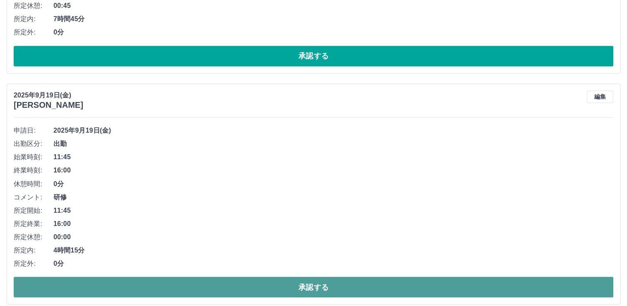
click at [321, 282] on button "承認する" at bounding box center [313, 286] width 599 height 21
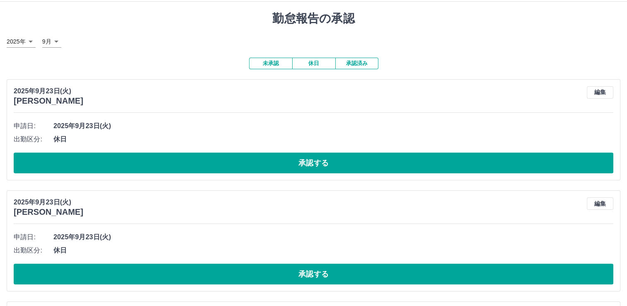
scroll to position [0, 0]
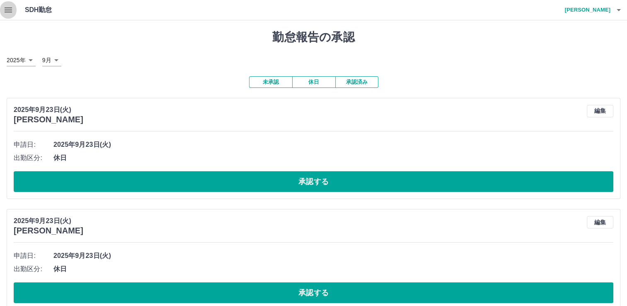
click at [6, 7] on icon "button" at bounding box center [8, 9] width 7 height 5
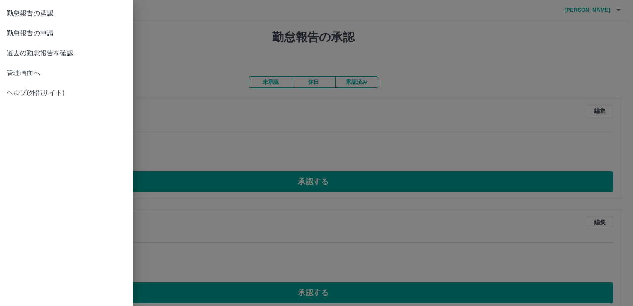
click at [20, 72] on span "管理画面へ" at bounding box center [66, 73] width 119 height 10
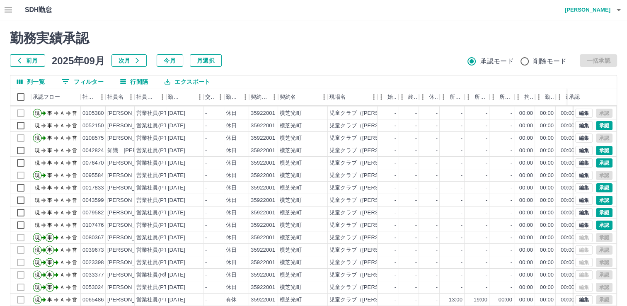
scroll to position [44, 0]
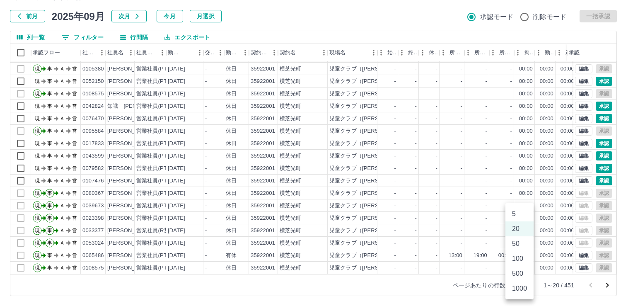
click at [525, 284] on body "SDH勤怠 [PERSON_NAME] 勤務実績承認 前月 [DATE] 次月 今月 月選択 承認モード 削除モード 一括承認 列一覧 0 フィルター 行間隔…" at bounding box center [316, 131] width 633 height 350
click at [524, 263] on li "100" at bounding box center [519, 258] width 28 height 15
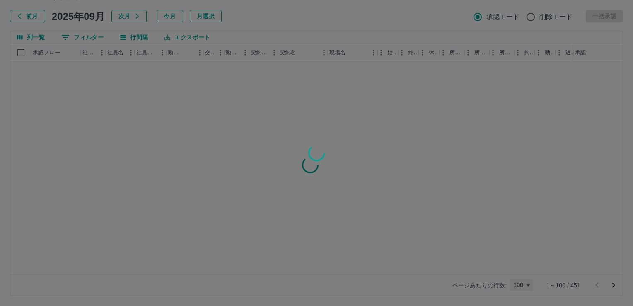
type input "***"
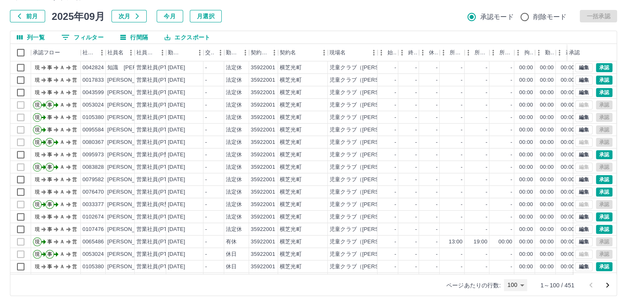
scroll to position [580, 0]
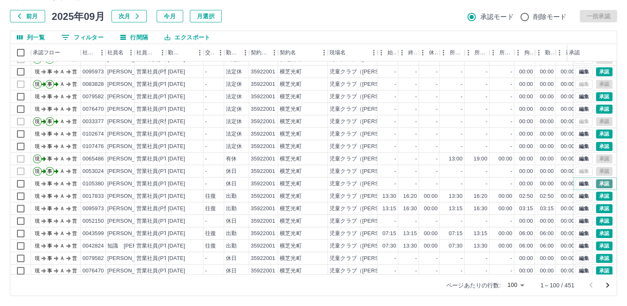
click at [599, 183] on button "承認" at bounding box center [603, 183] width 17 height 9
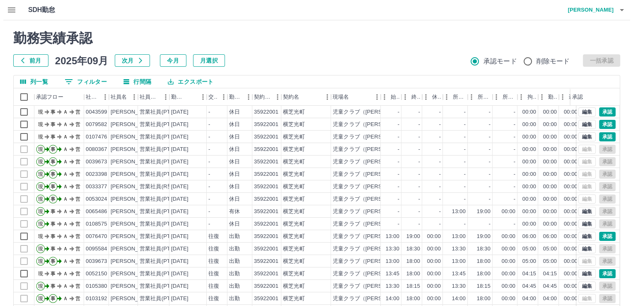
scroll to position [0, 0]
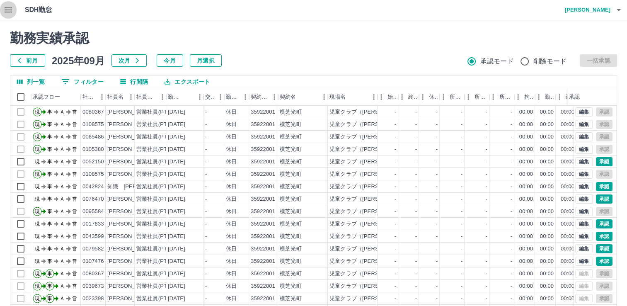
click at [10, 8] on icon "button" at bounding box center [8, 10] width 10 height 10
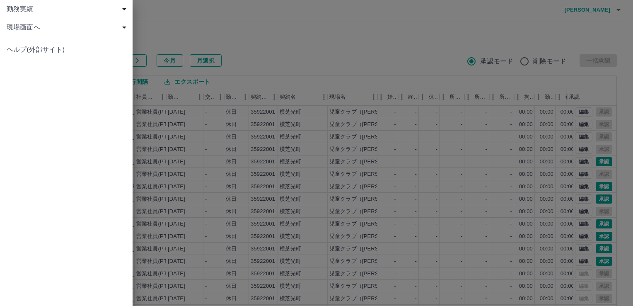
click at [21, 30] on span "現場画面へ" at bounding box center [68, 27] width 123 height 10
click at [23, 44] on span "現場画面へ" at bounding box center [70, 46] width 111 height 10
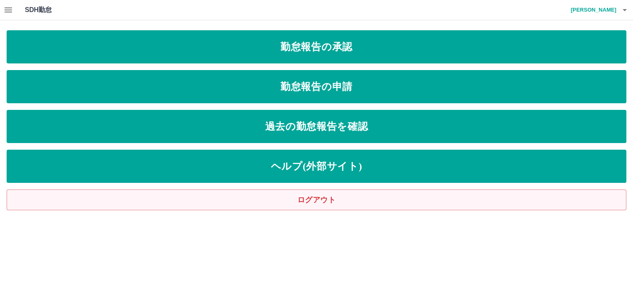
click at [308, 203] on link "ログアウト" at bounding box center [316, 199] width 619 height 21
